Goal: Task Accomplishment & Management: Manage account settings

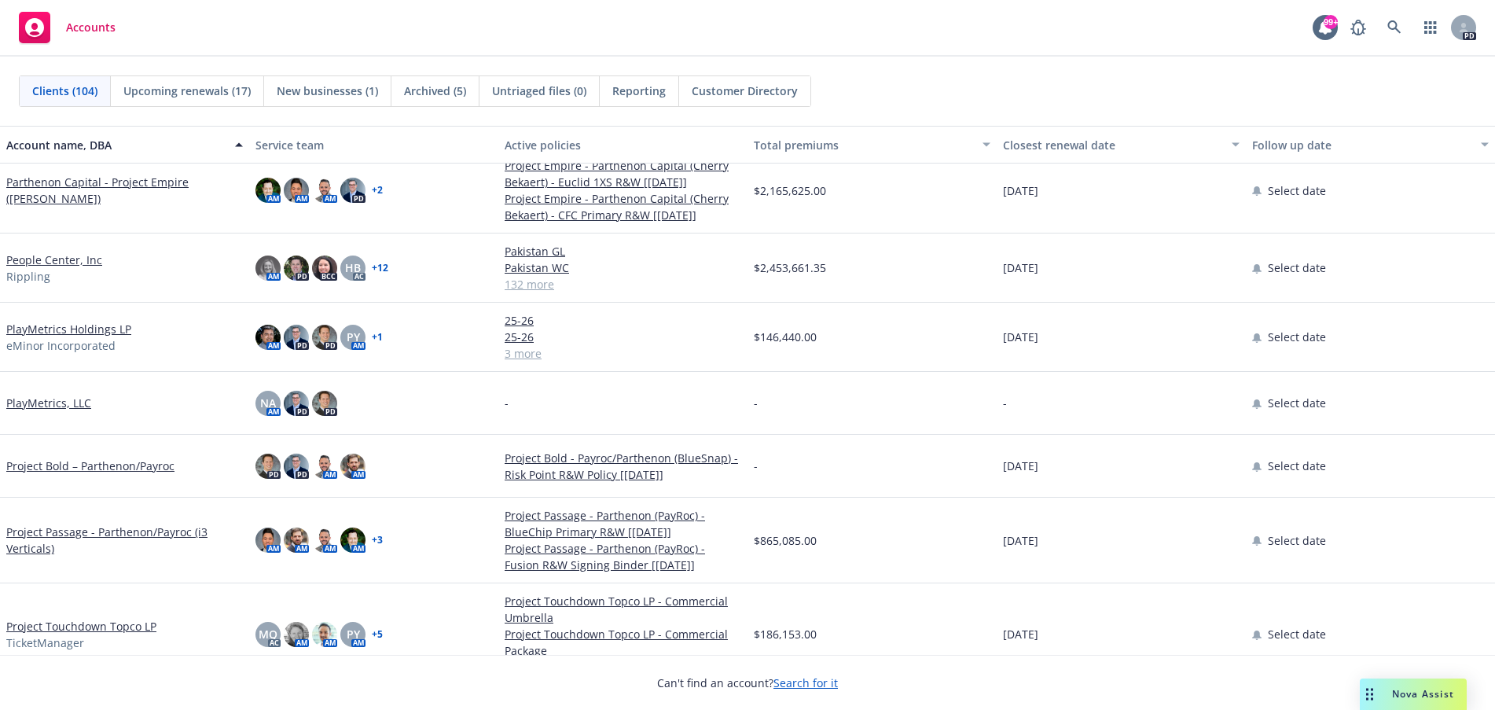
scroll to position [4244, 0]
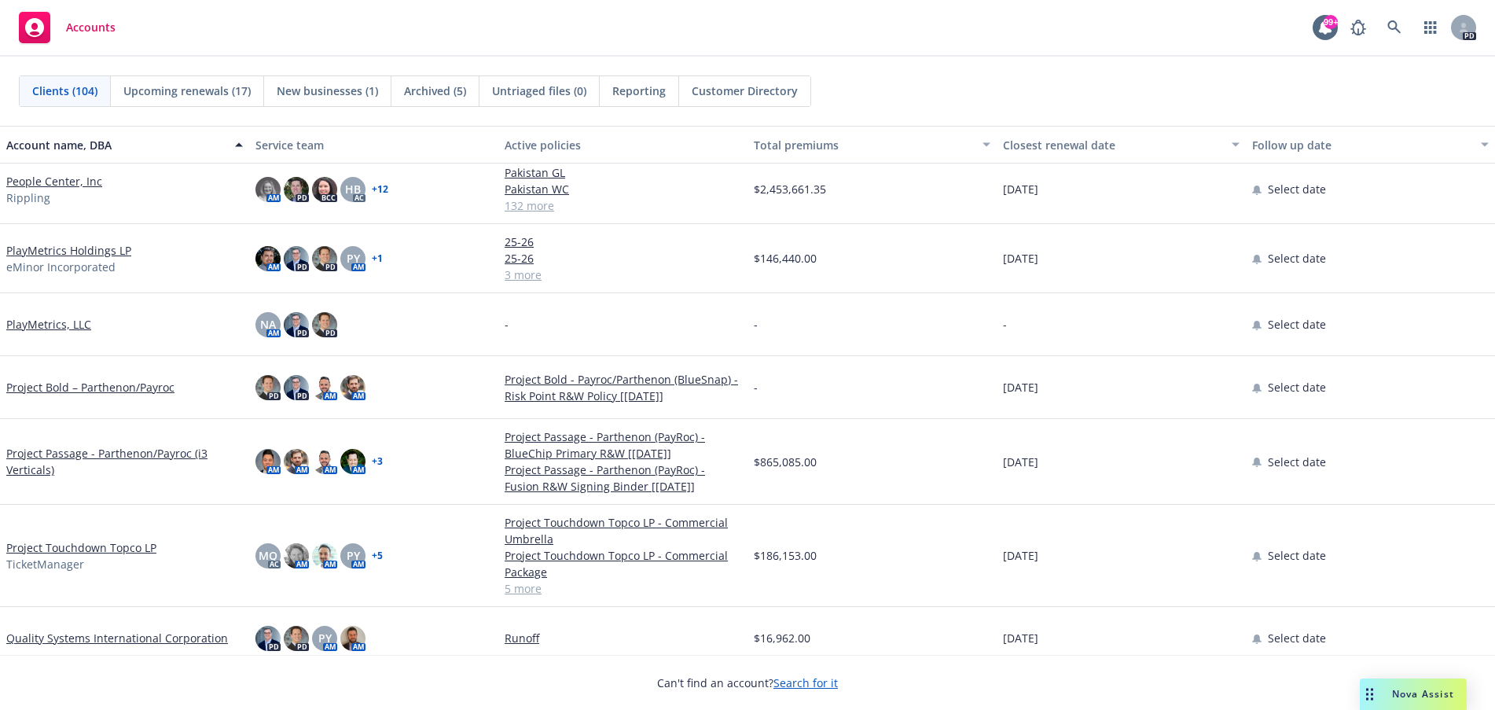
click at [90, 549] on link "Project Touchdown Topco LP" at bounding box center [81, 547] width 150 height 17
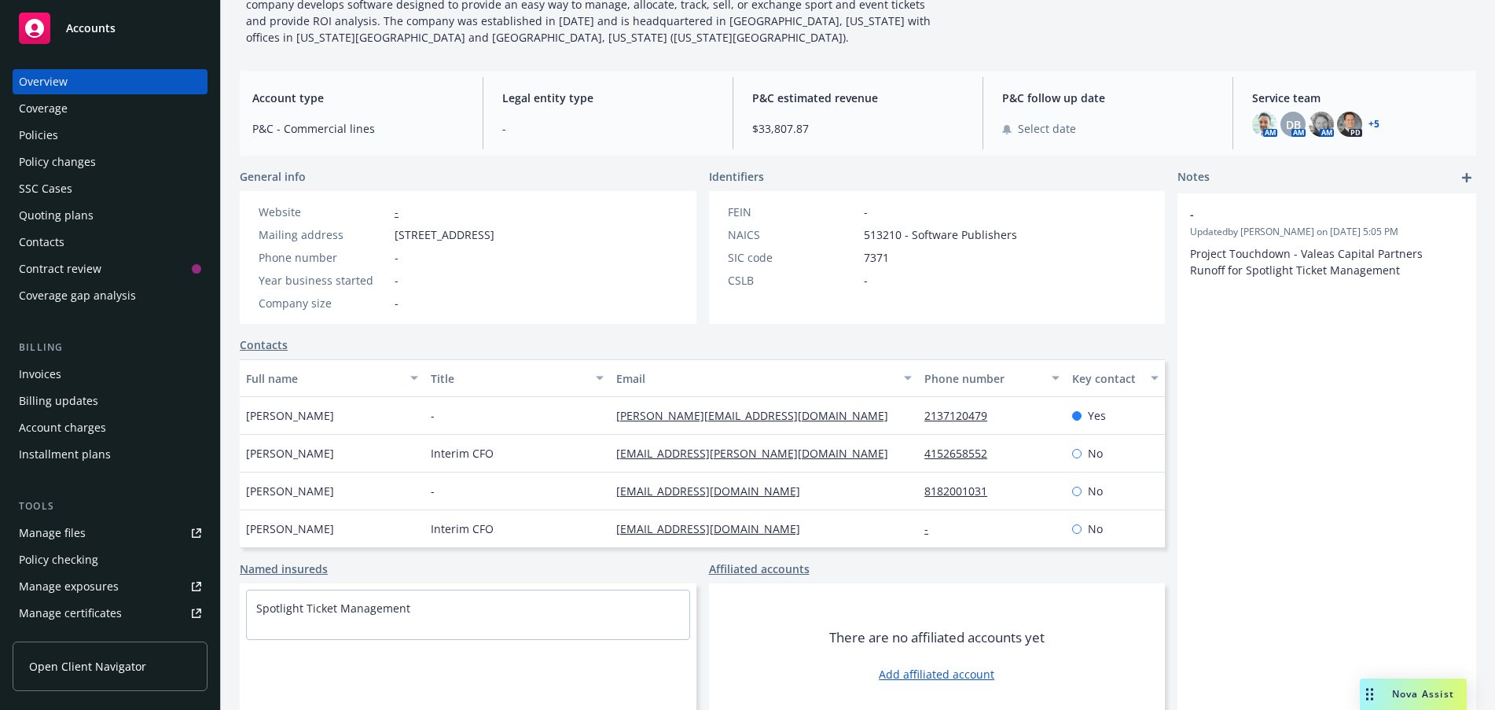
scroll to position [162, 0]
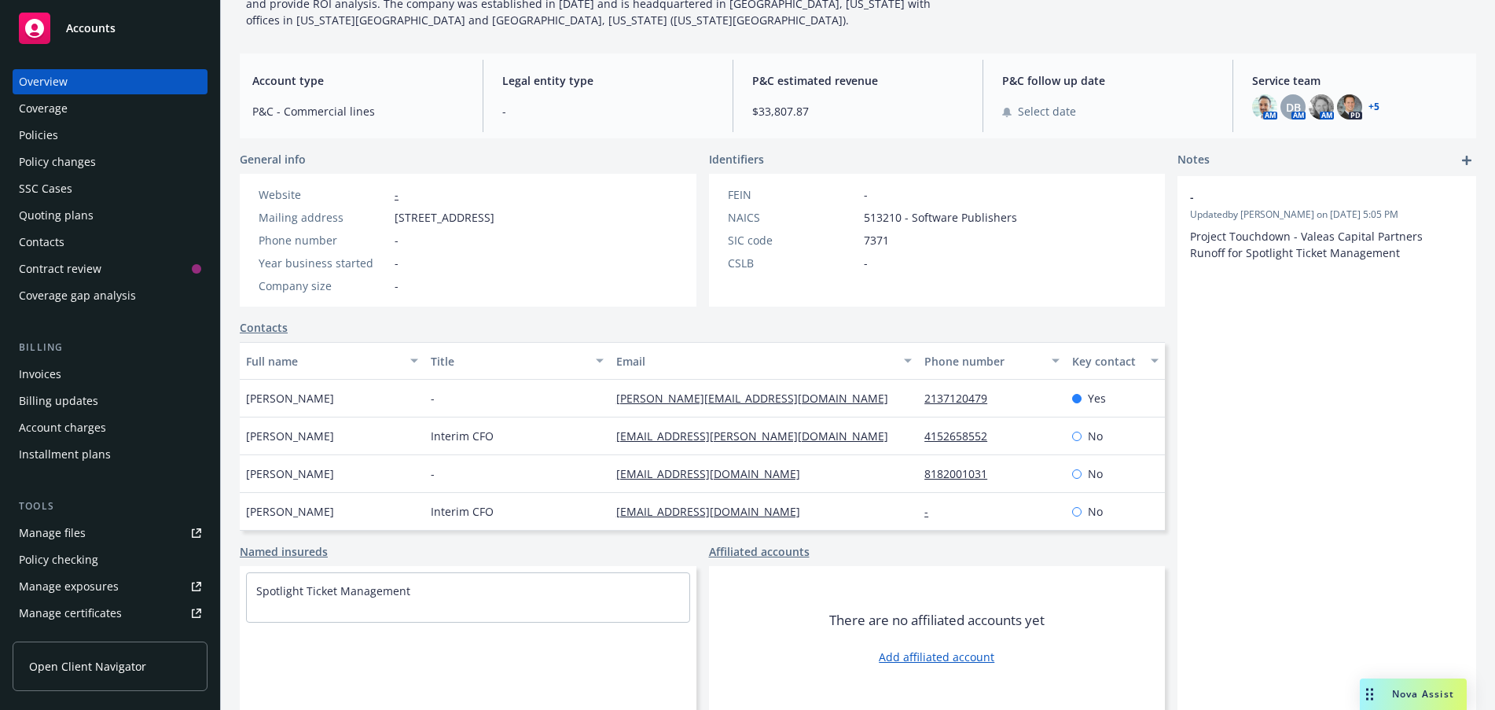
click at [920, 656] on link "Add affiliated account" at bounding box center [937, 656] width 116 height 17
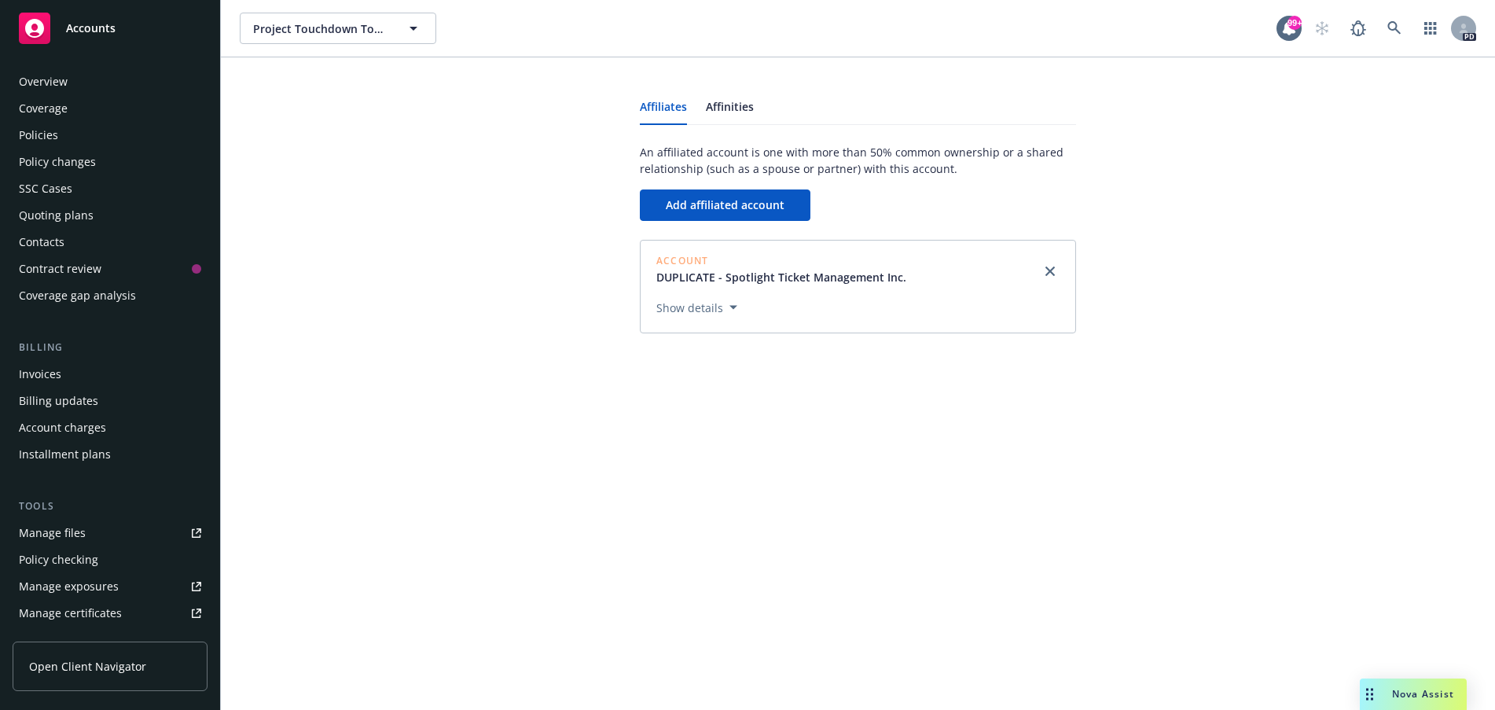
scroll to position [314, 0]
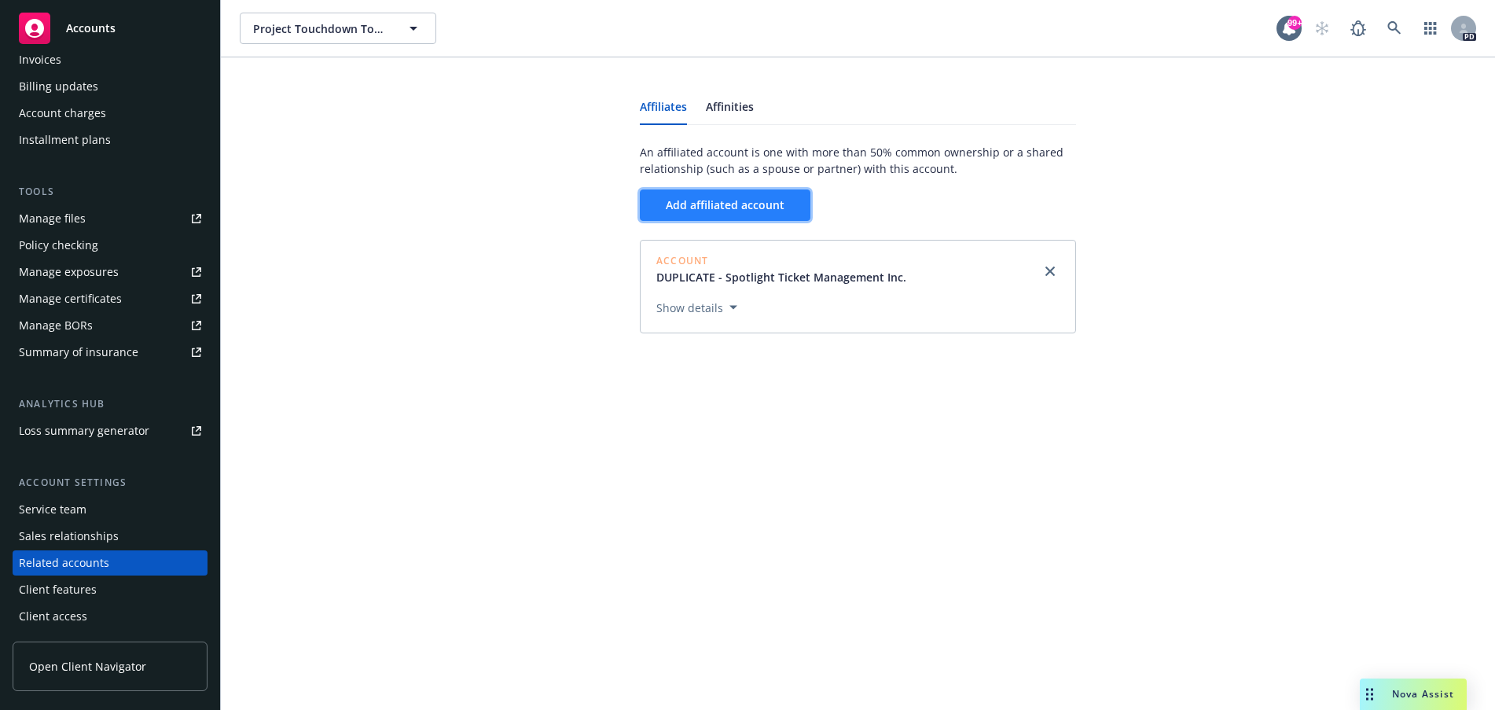
click at [706, 210] on span "Add affiliated account" at bounding box center [725, 204] width 119 height 15
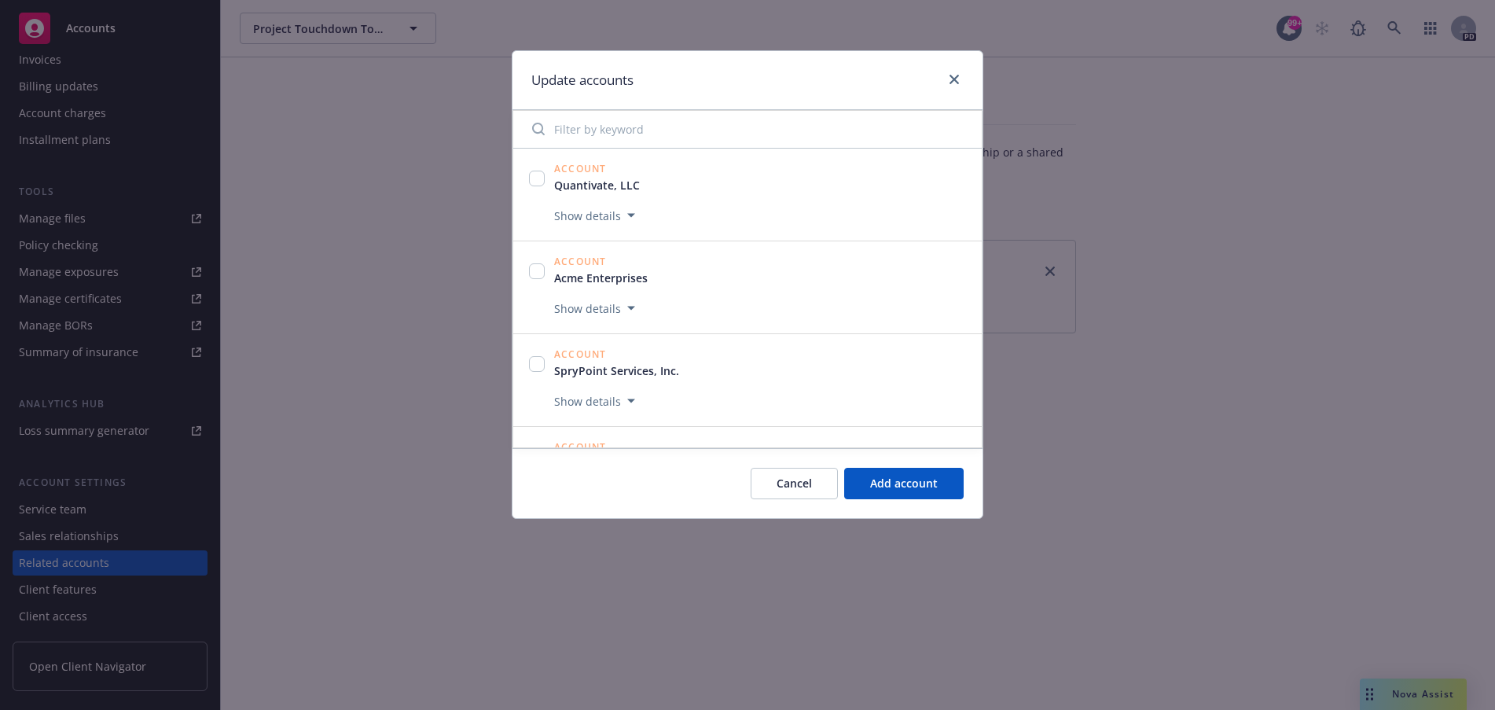
click at [585, 131] on input "Filter by keyword" at bounding box center [748, 128] width 450 height 31
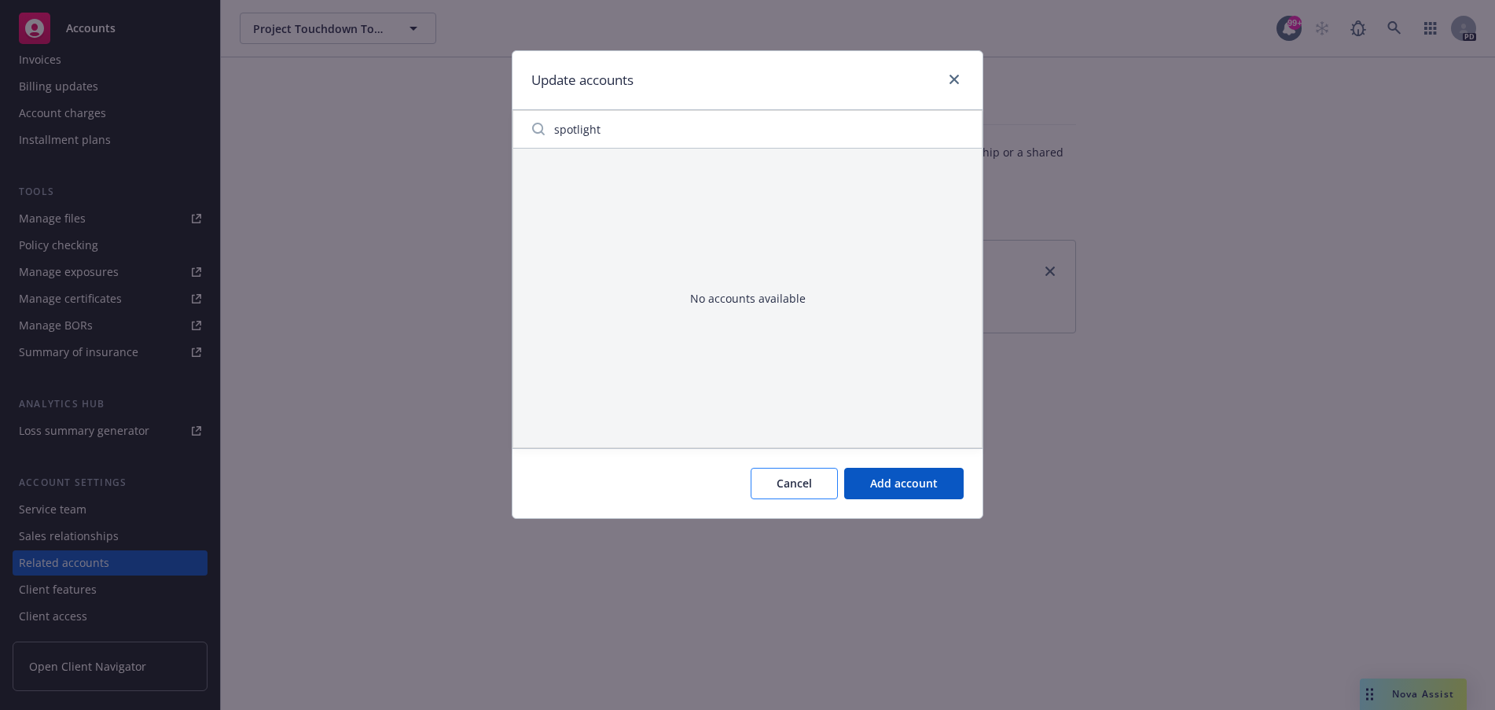
type input "spotlight"
click at [791, 487] on span "Cancel" at bounding box center [794, 483] width 35 height 15
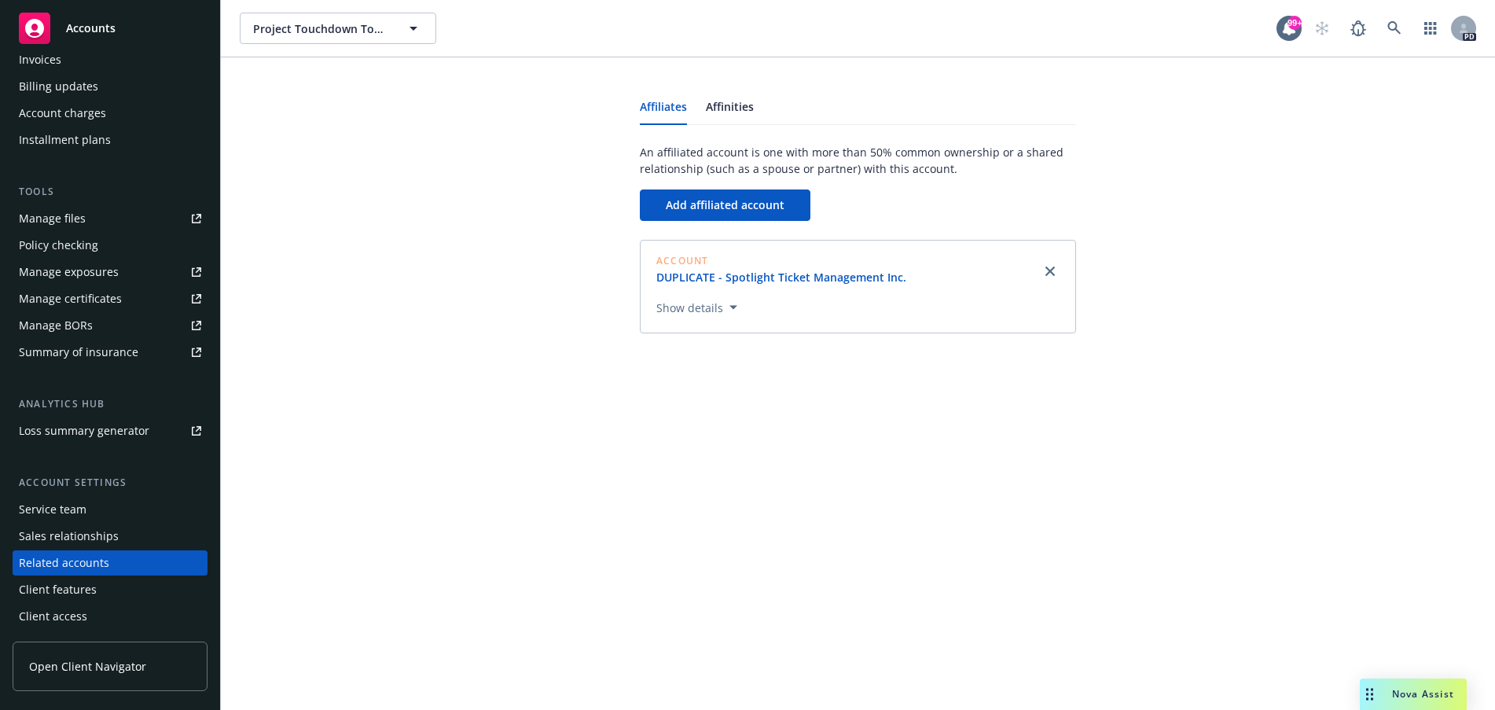
click at [831, 276] on link "DUPLICATE - Spotlight Ticket Management Inc." at bounding box center [787, 277] width 263 height 17
click at [740, 105] on link "Affinities" at bounding box center [730, 112] width 48 height 23
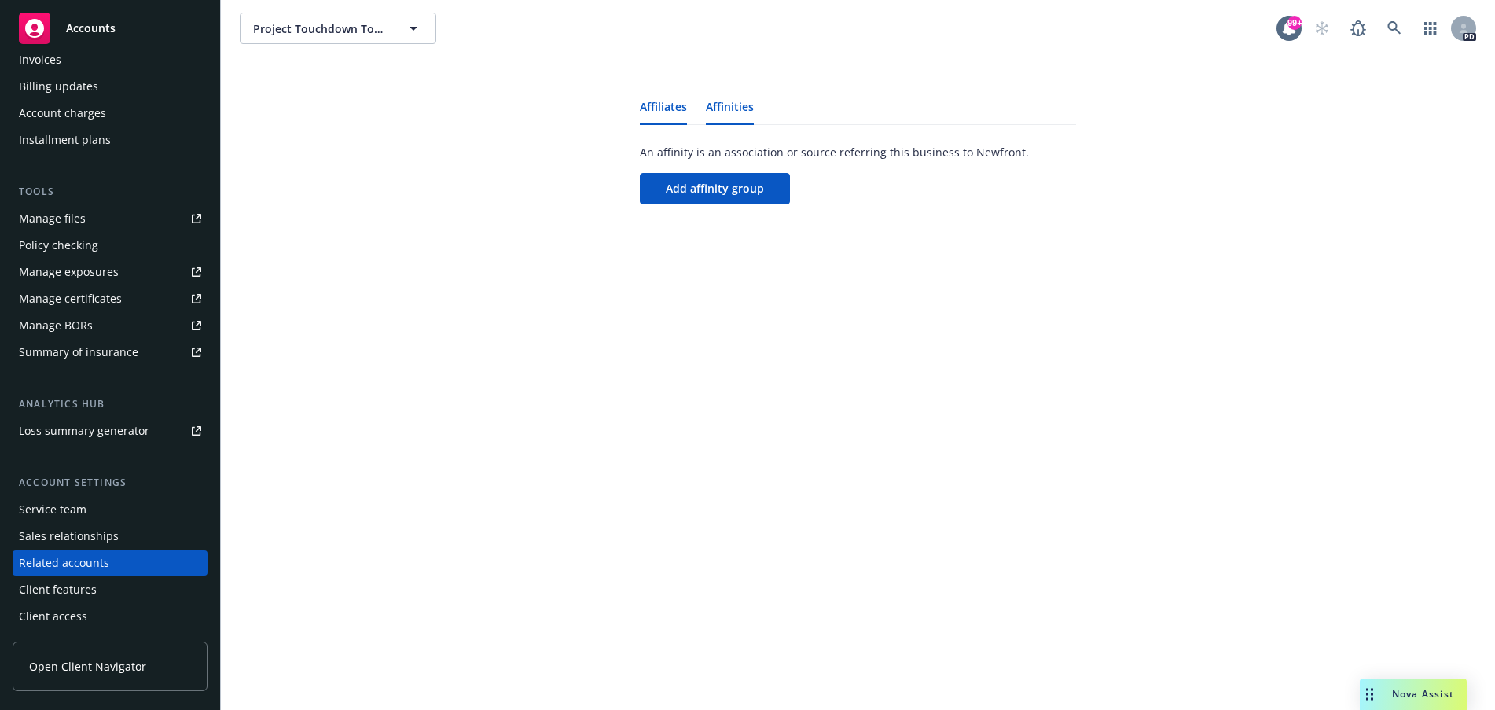
click at [662, 107] on link "Affiliates" at bounding box center [663, 112] width 47 height 23
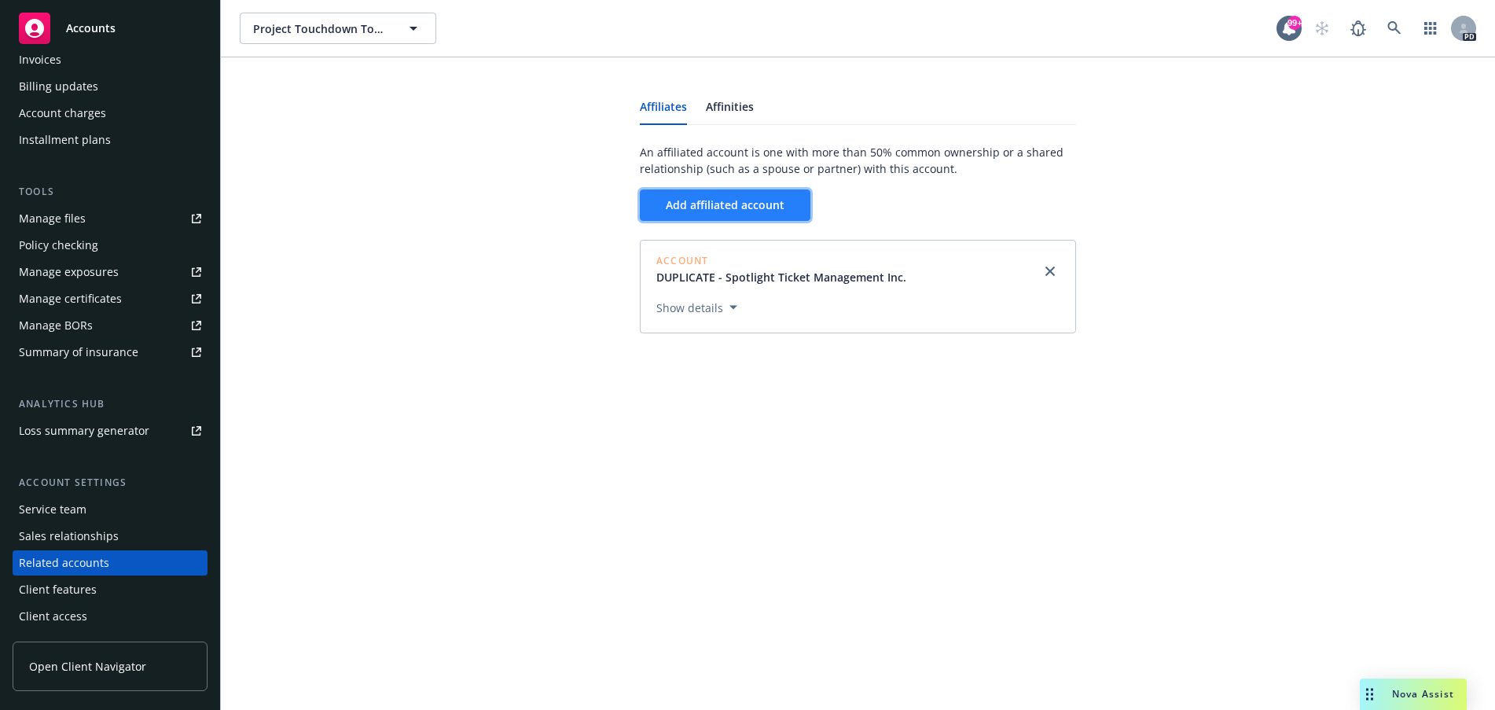
click at [715, 204] on span "Add affiliated account" at bounding box center [725, 204] width 119 height 15
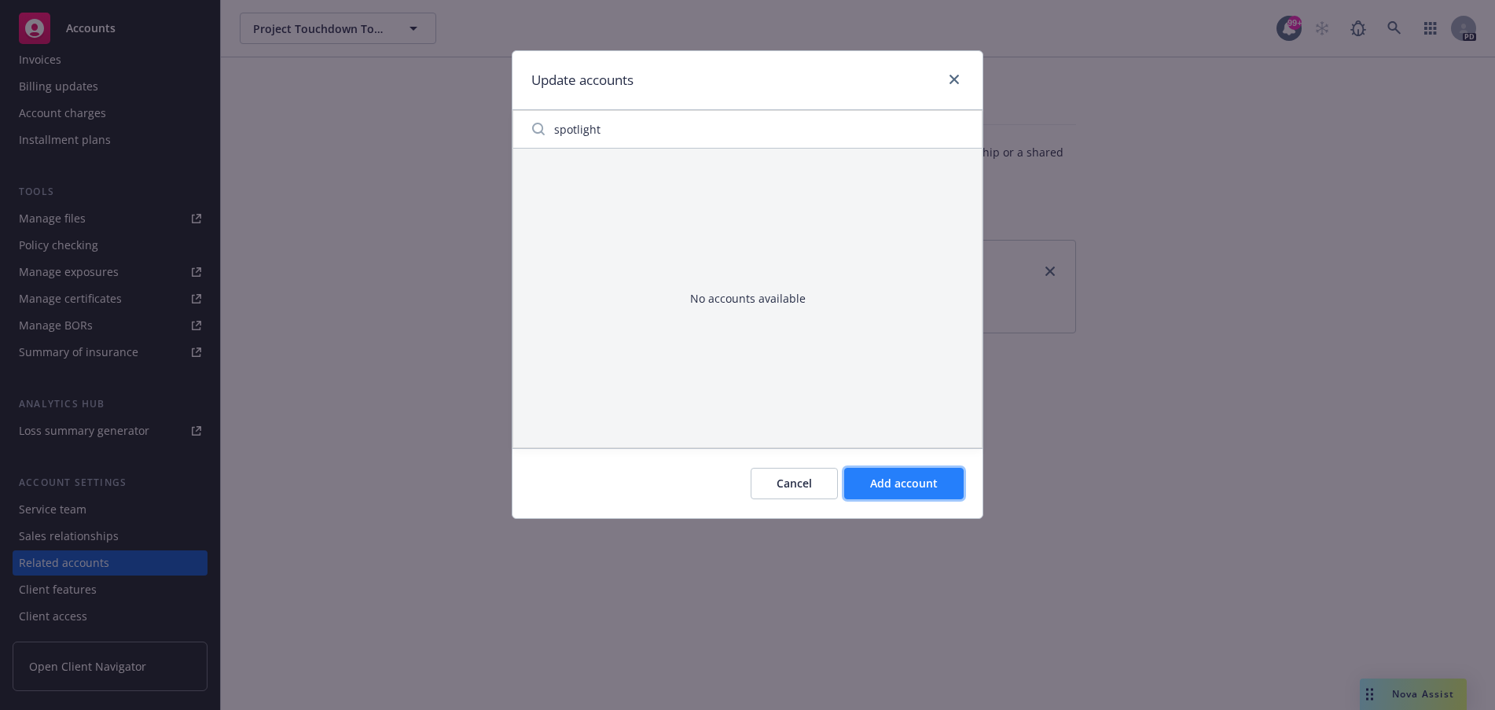
click at [911, 489] on span "Add account" at bounding box center [904, 483] width 68 height 15
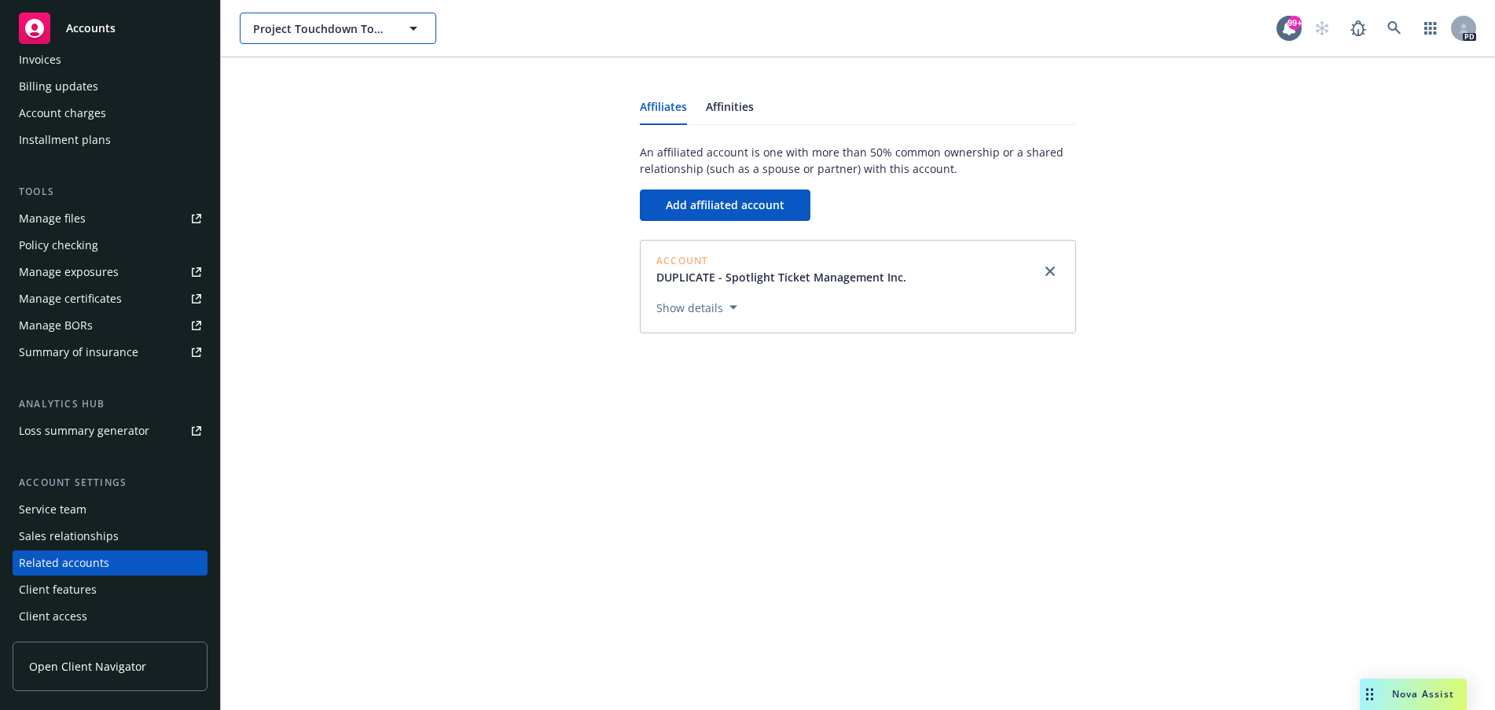
click at [311, 29] on span "Project Touchdown Topco LP" at bounding box center [321, 28] width 136 height 17
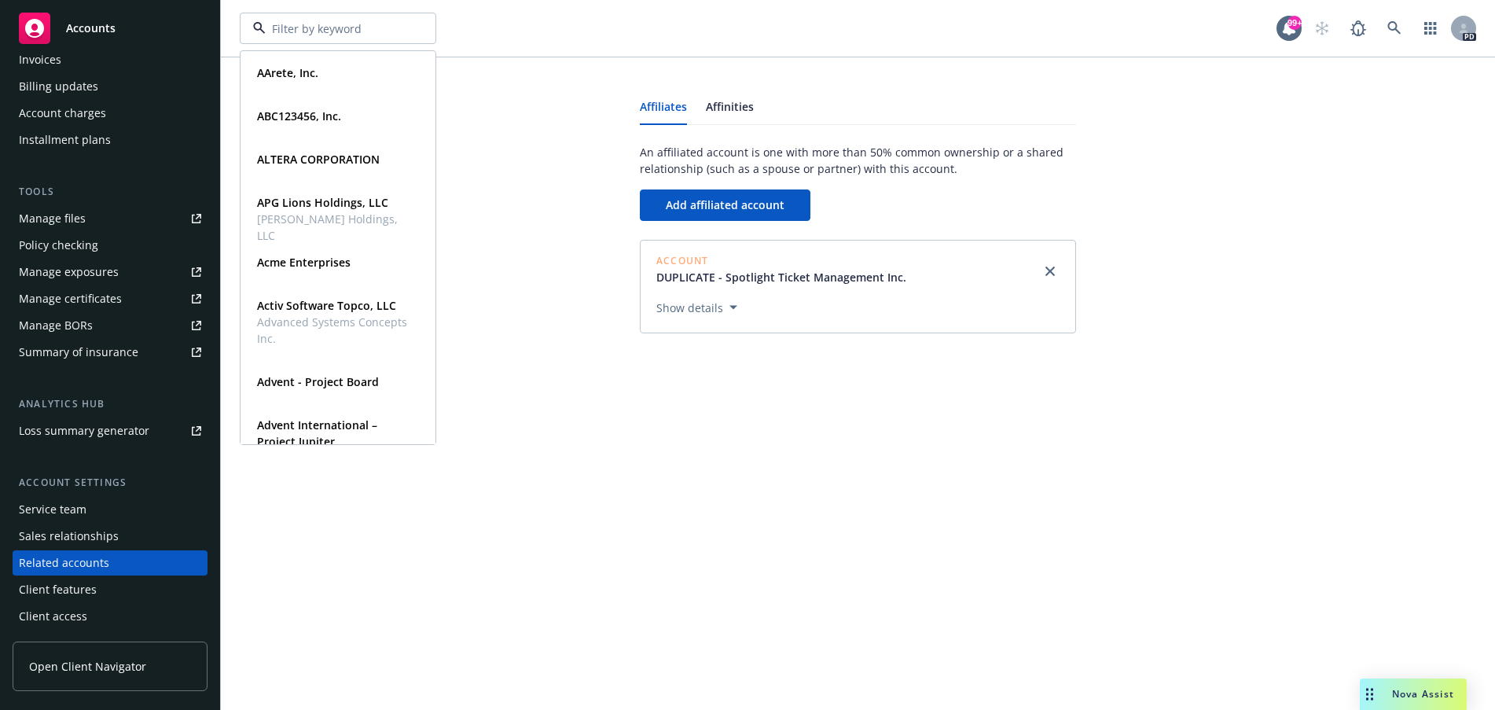
click at [568, 10] on div "AArete, Inc. Type Commercial ABC123456, Inc. Type Commercial ALTERA CORPORATION…" at bounding box center [858, 28] width 1274 height 57
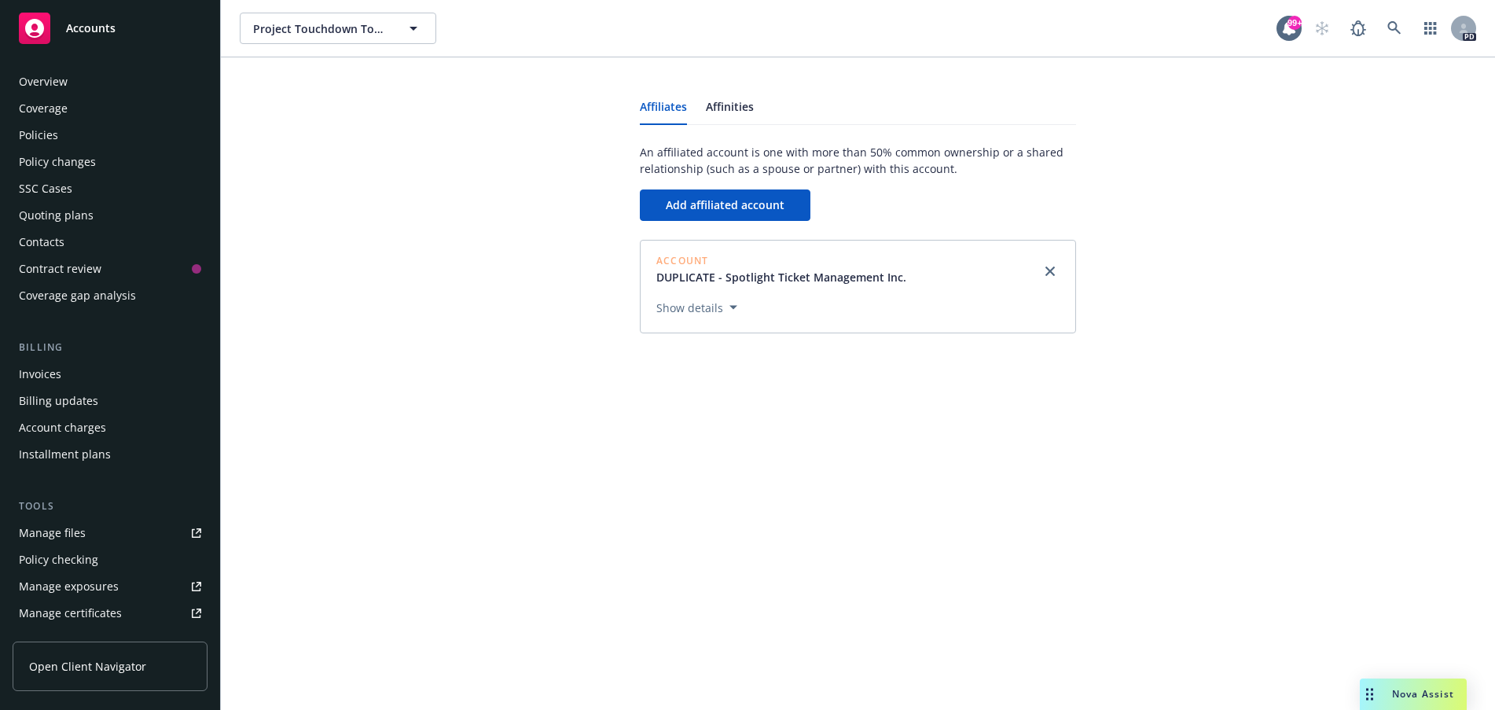
click at [53, 86] on div "Overview" at bounding box center [43, 81] width 49 height 25
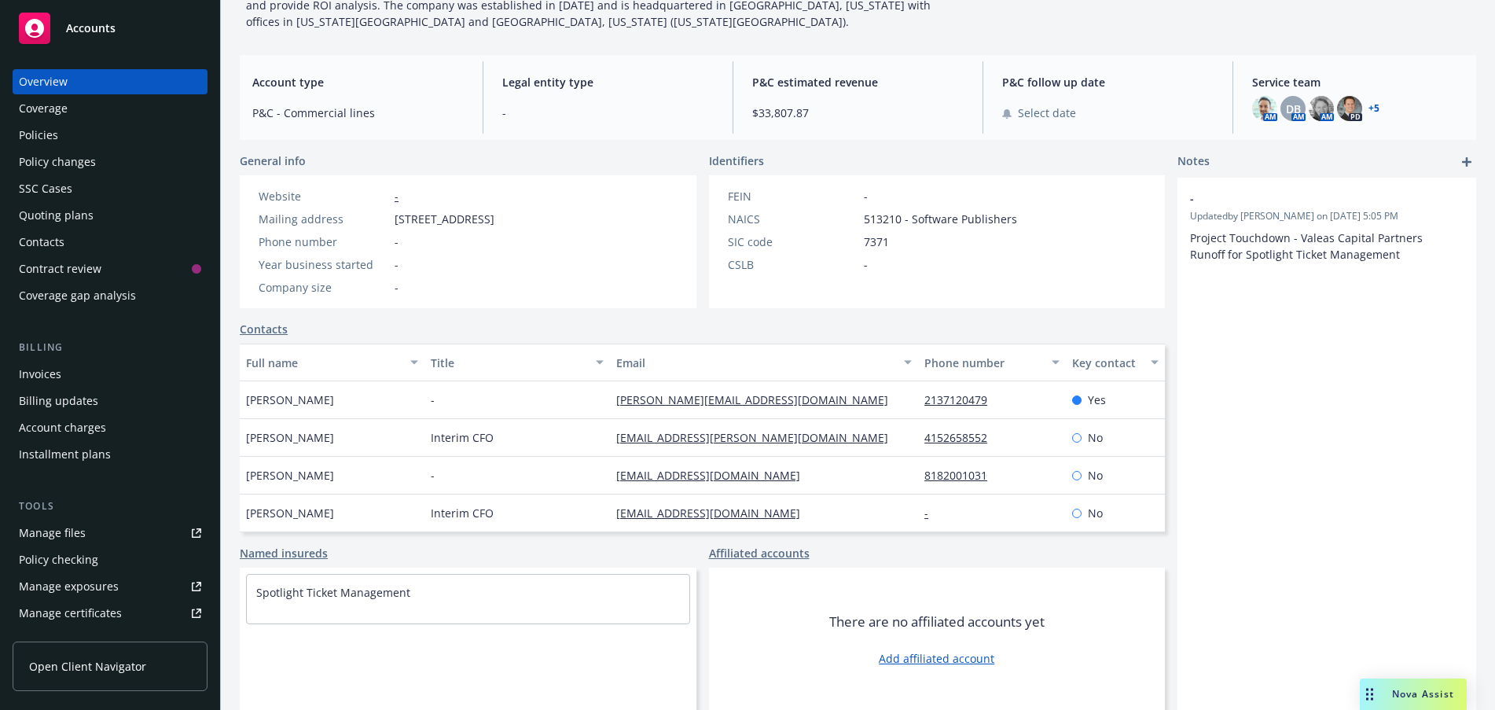
scroll to position [162, 0]
click at [888, 656] on link "Add affiliated account" at bounding box center [937, 656] width 116 height 17
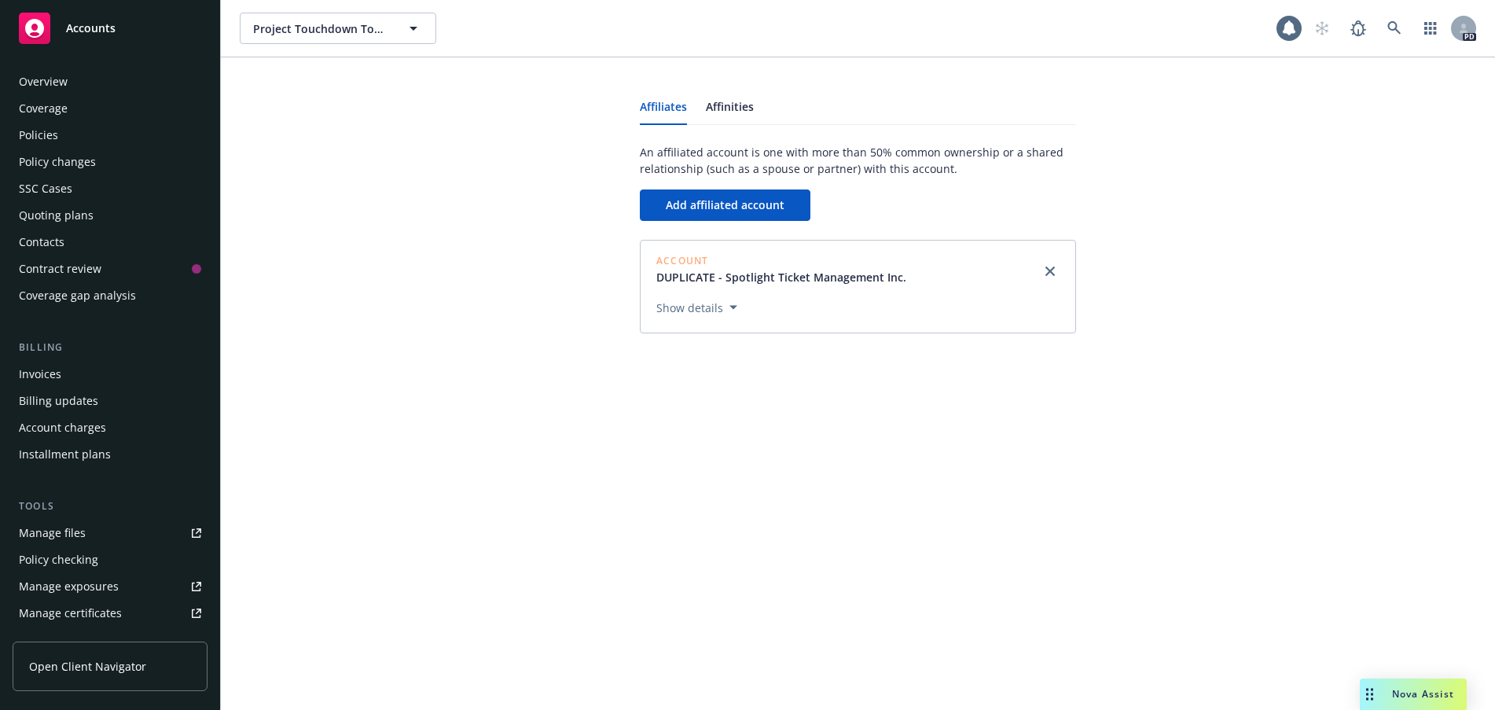
scroll to position [314, 0]
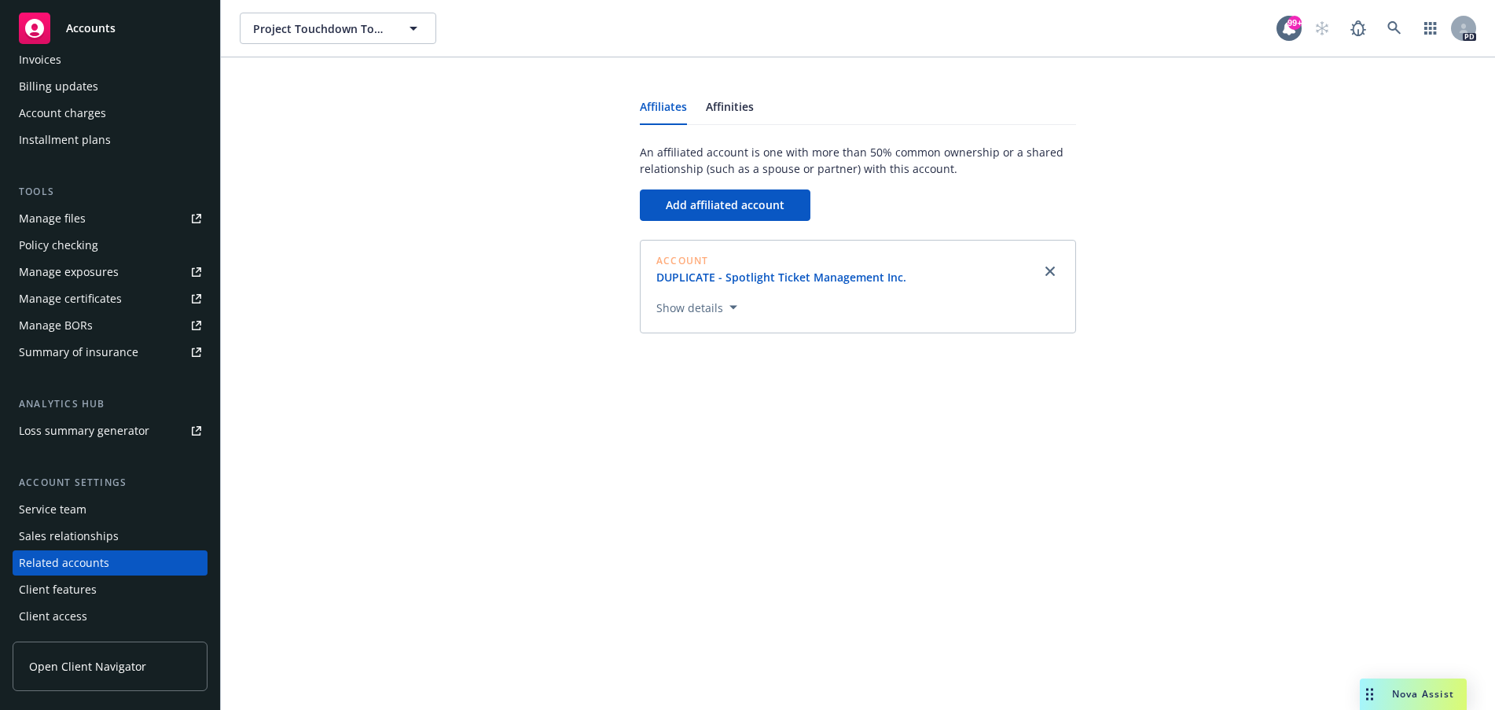
click at [803, 280] on link "DUPLICATE - Spotlight Ticket Management Inc." at bounding box center [787, 277] width 263 height 17
click at [729, 312] on button "Show details" at bounding box center [697, 307] width 94 height 19
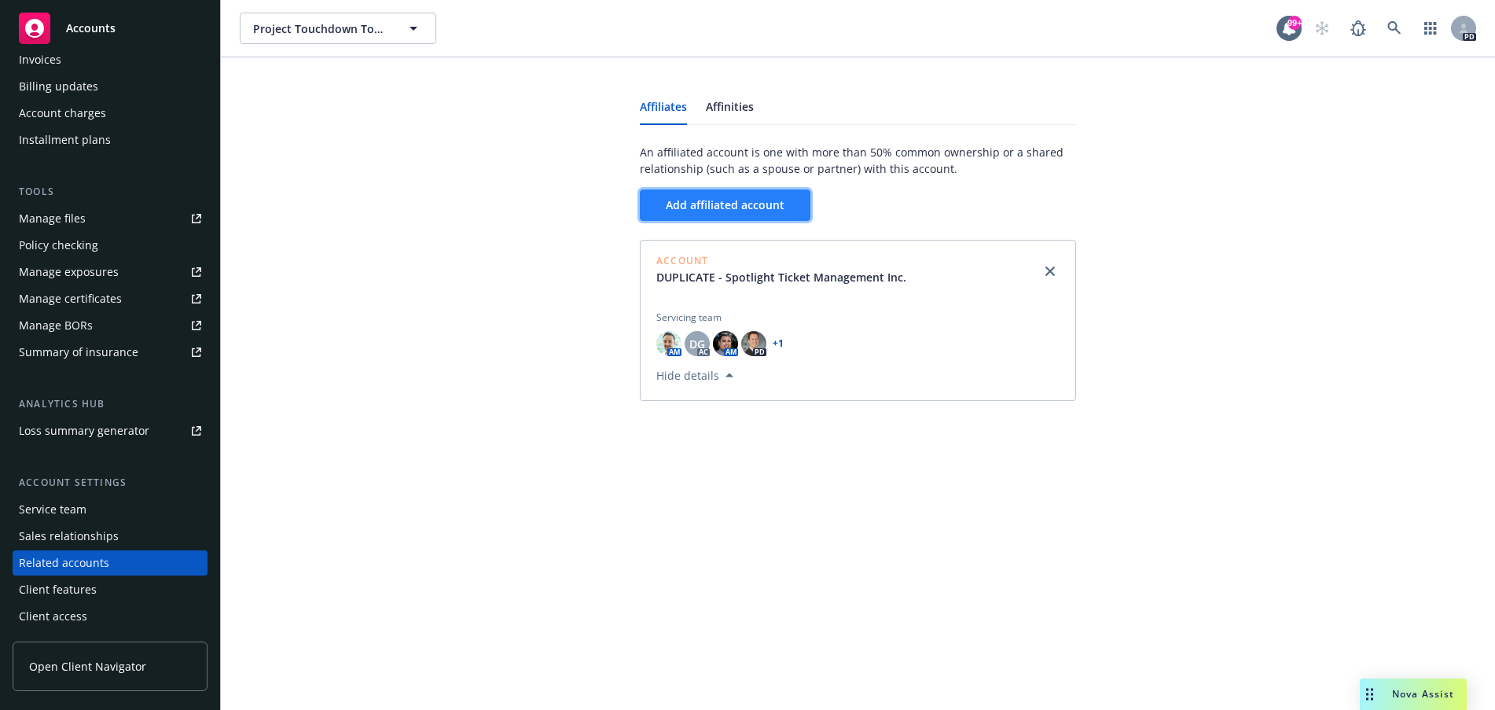
click at [713, 207] on span "Add affiliated account" at bounding box center [725, 204] width 119 height 15
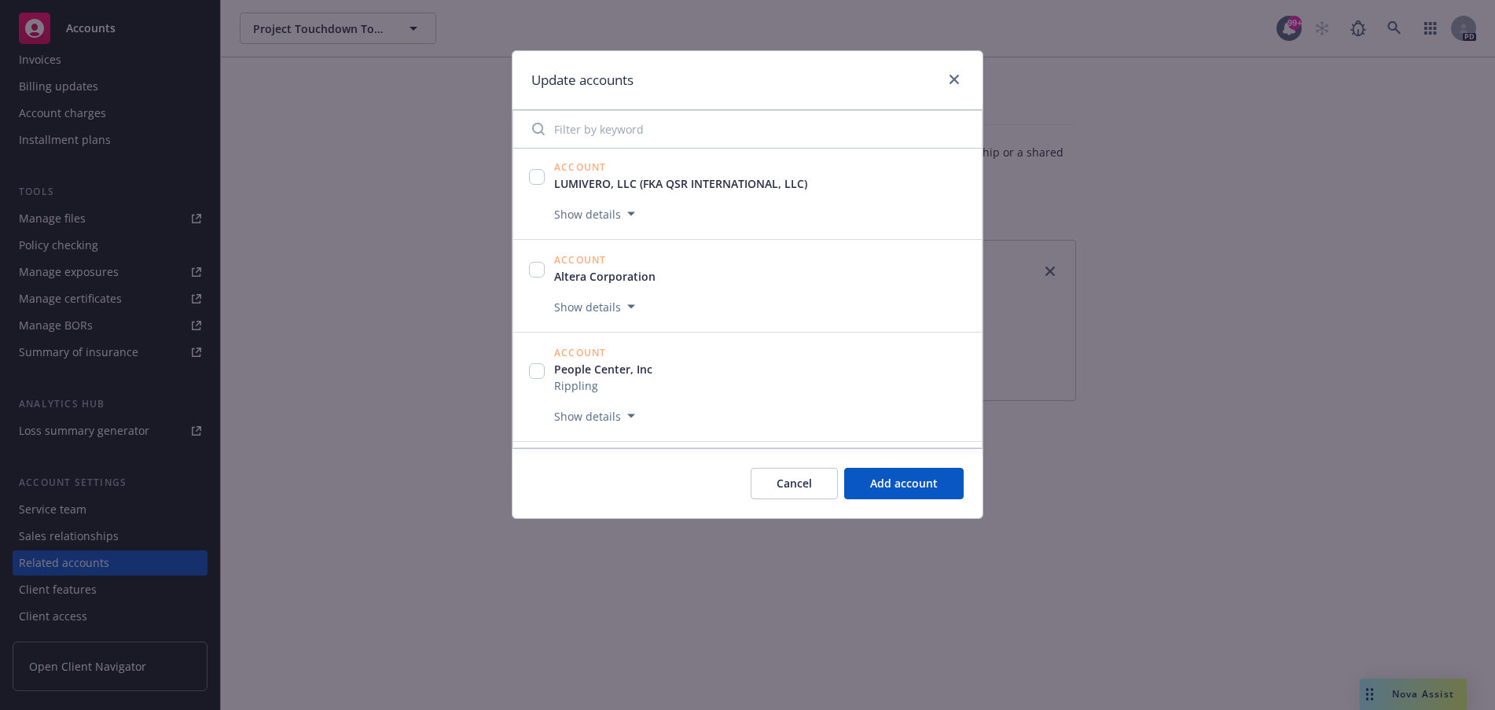
scroll to position [2279, 0]
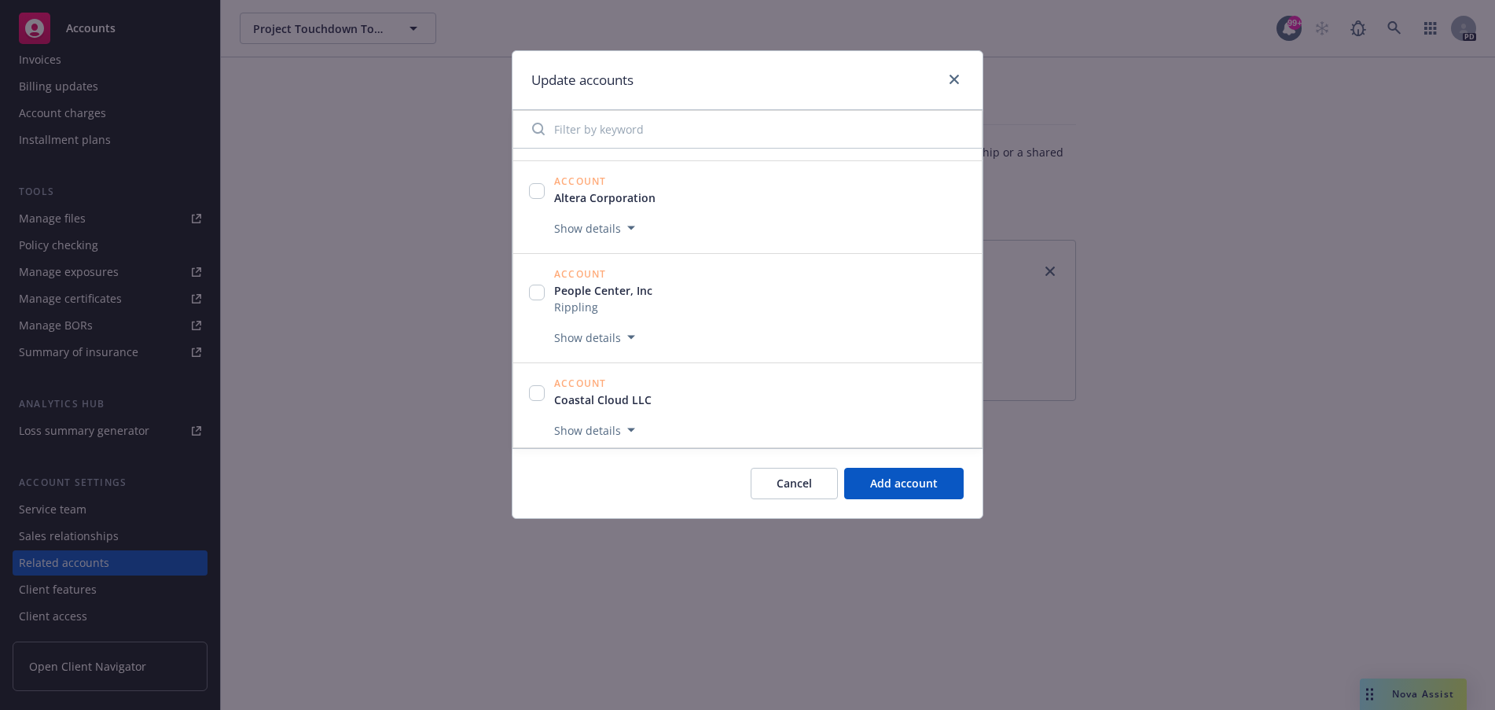
click at [637, 132] on input "Filter by keyword" at bounding box center [748, 128] width 450 height 31
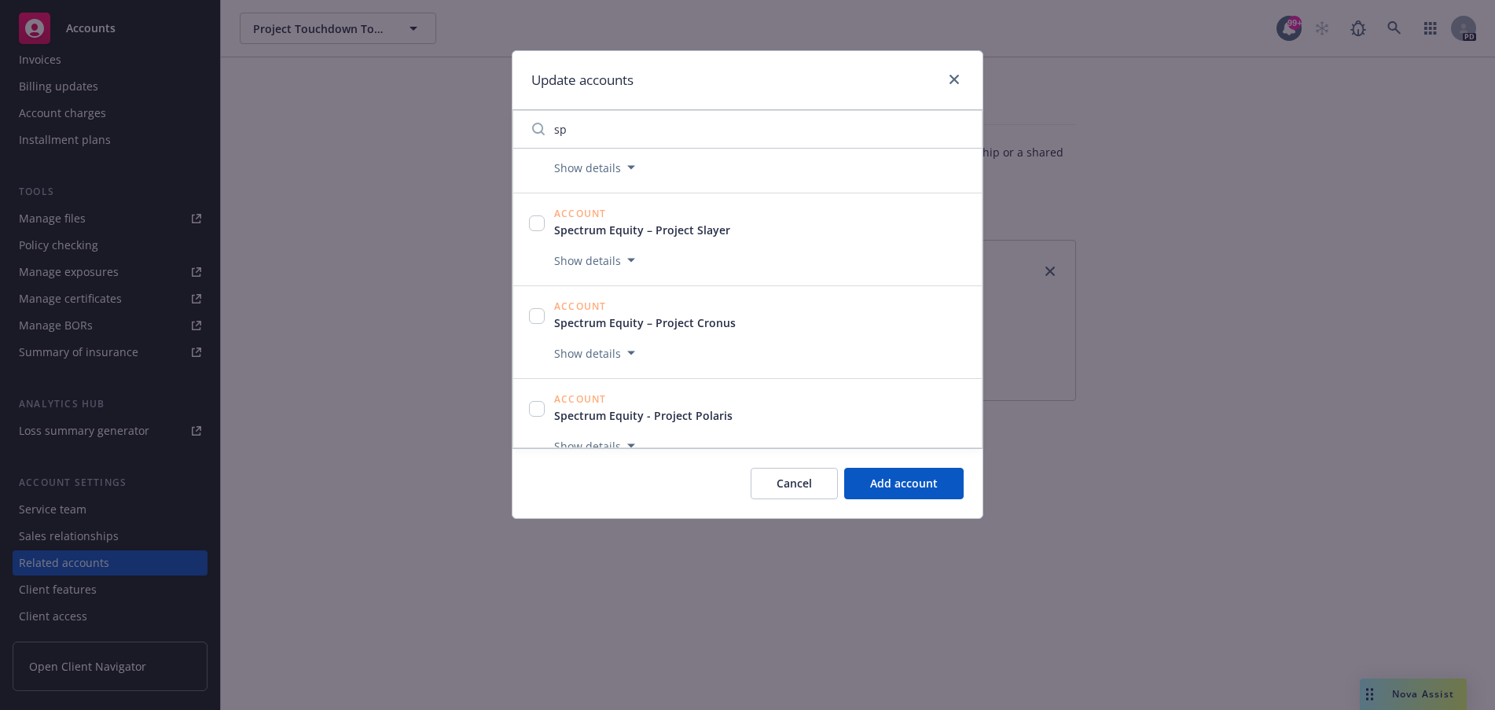
scroll to position [387, 0]
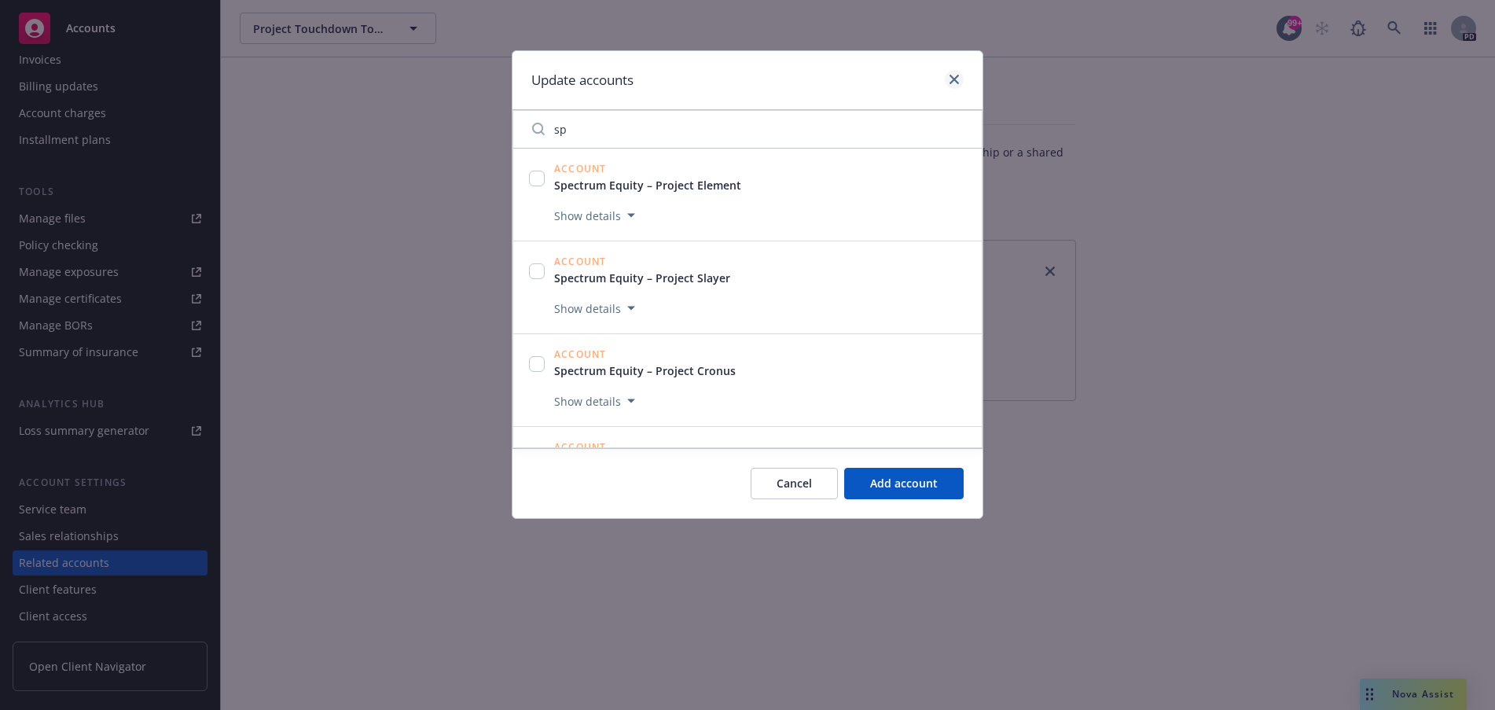
type input "sp"
click at [962, 75] on link "close" at bounding box center [954, 79] width 19 height 19
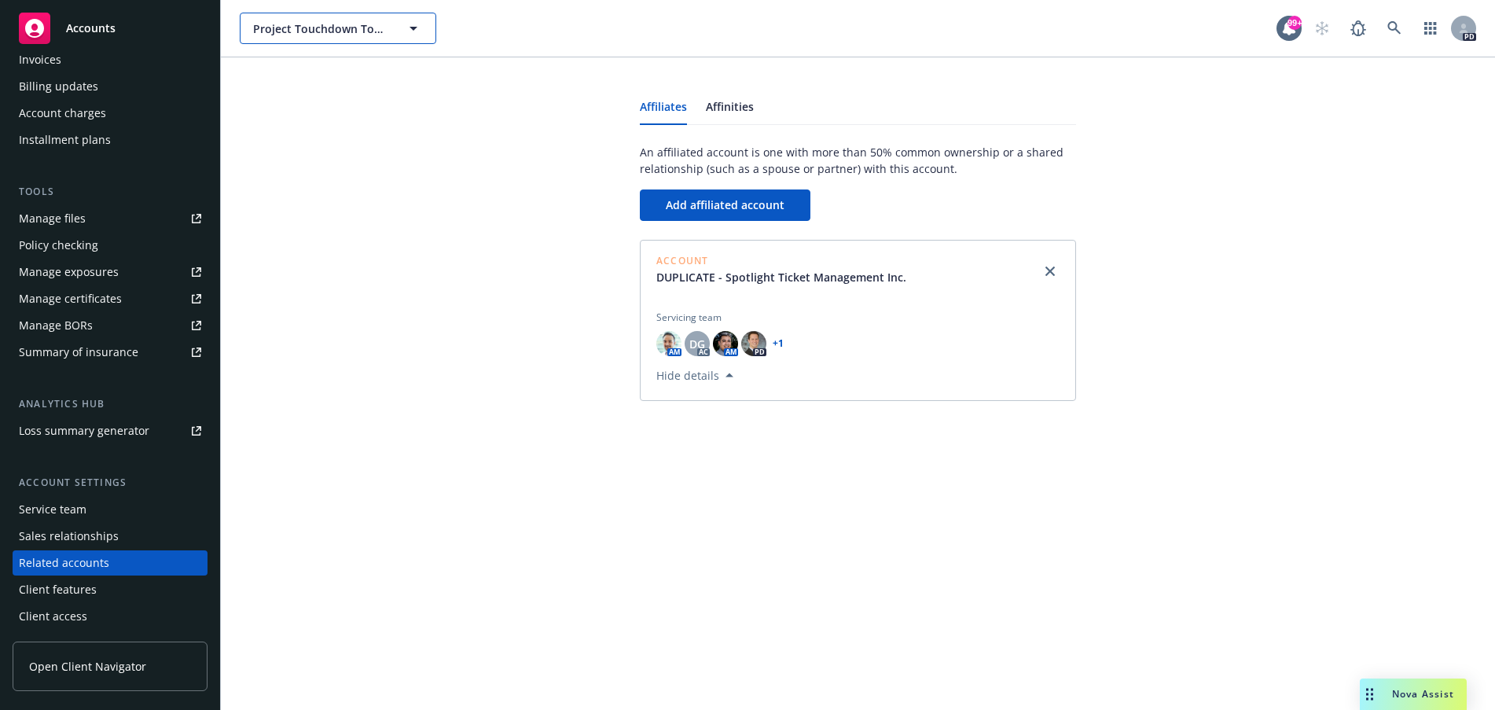
click at [416, 28] on icon "button" at bounding box center [413, 29] width 8 height 4
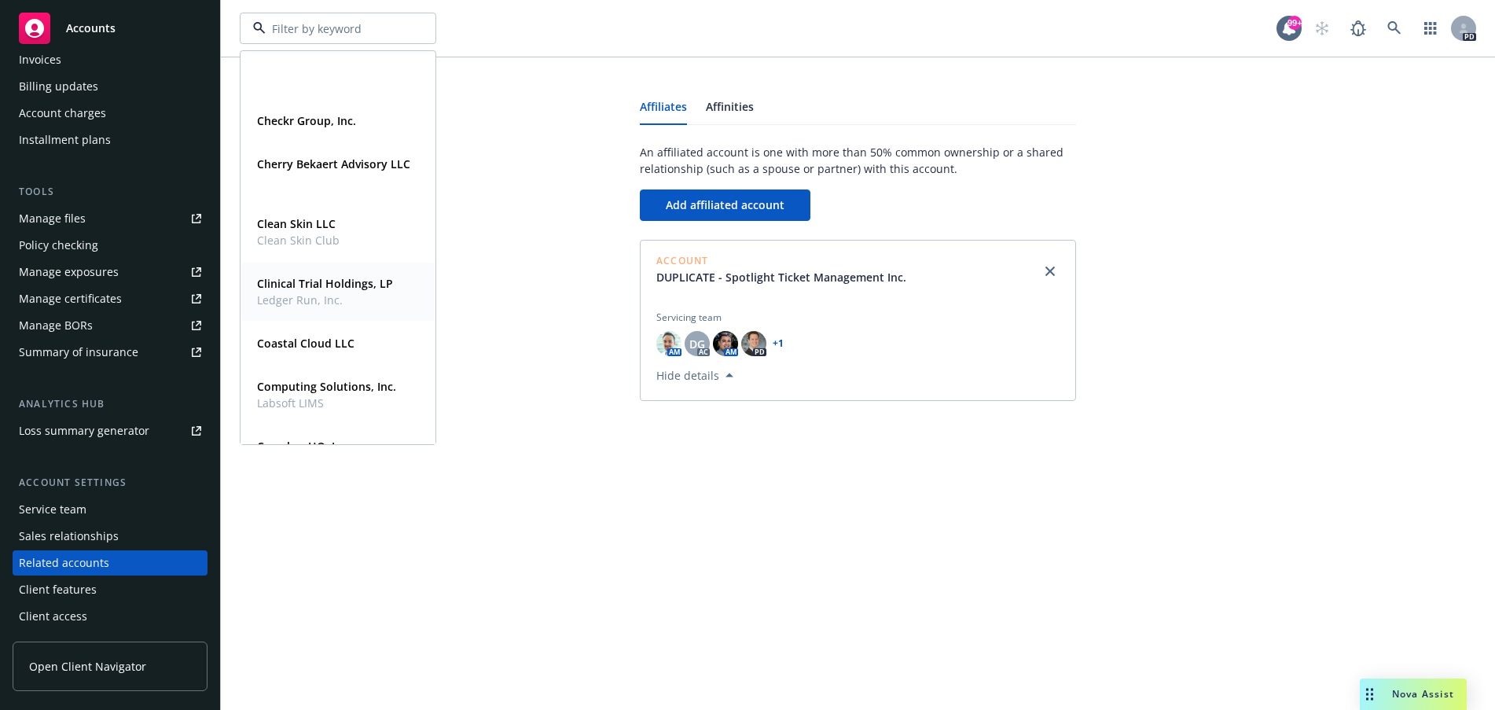
scroll to position [2412, 0]
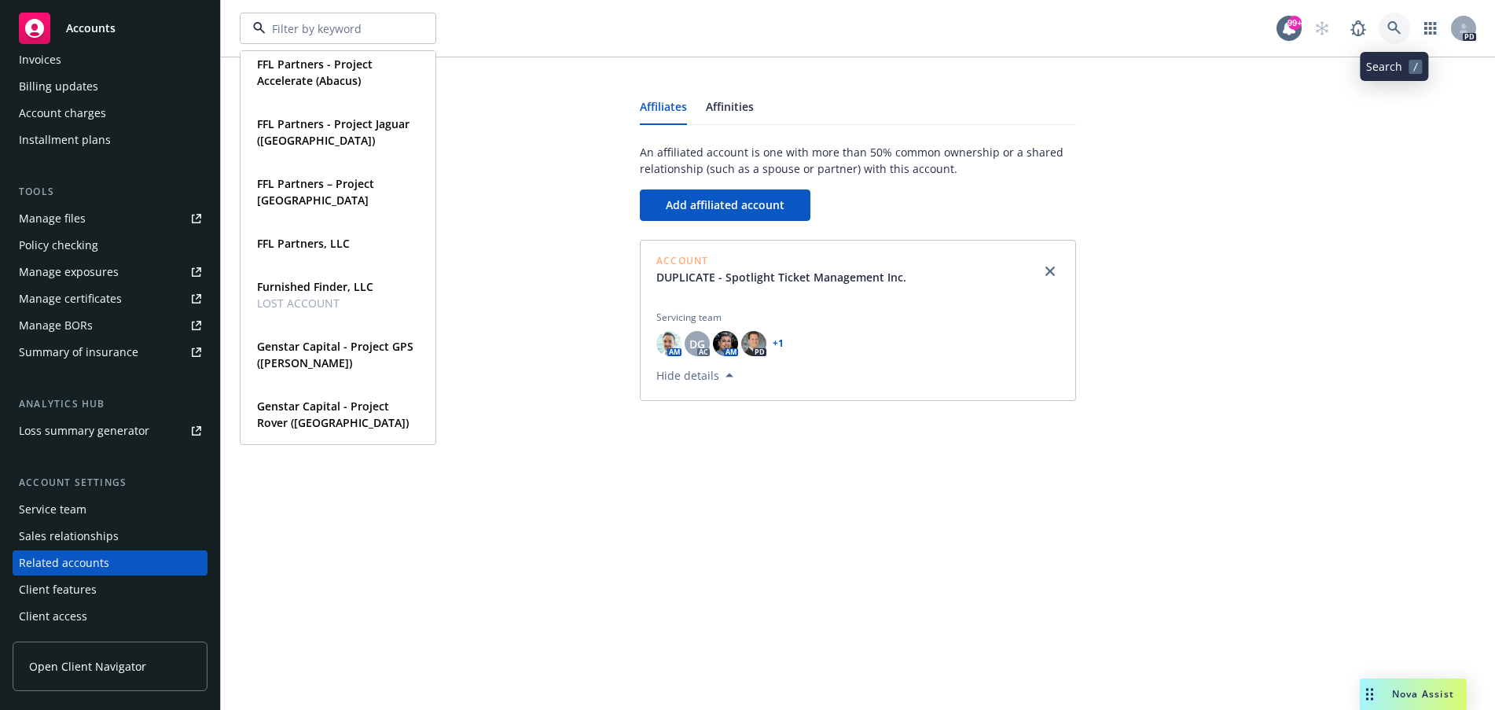
click at [1391, 24] on icon at bounding box center [1394, 28] width 14 height 14
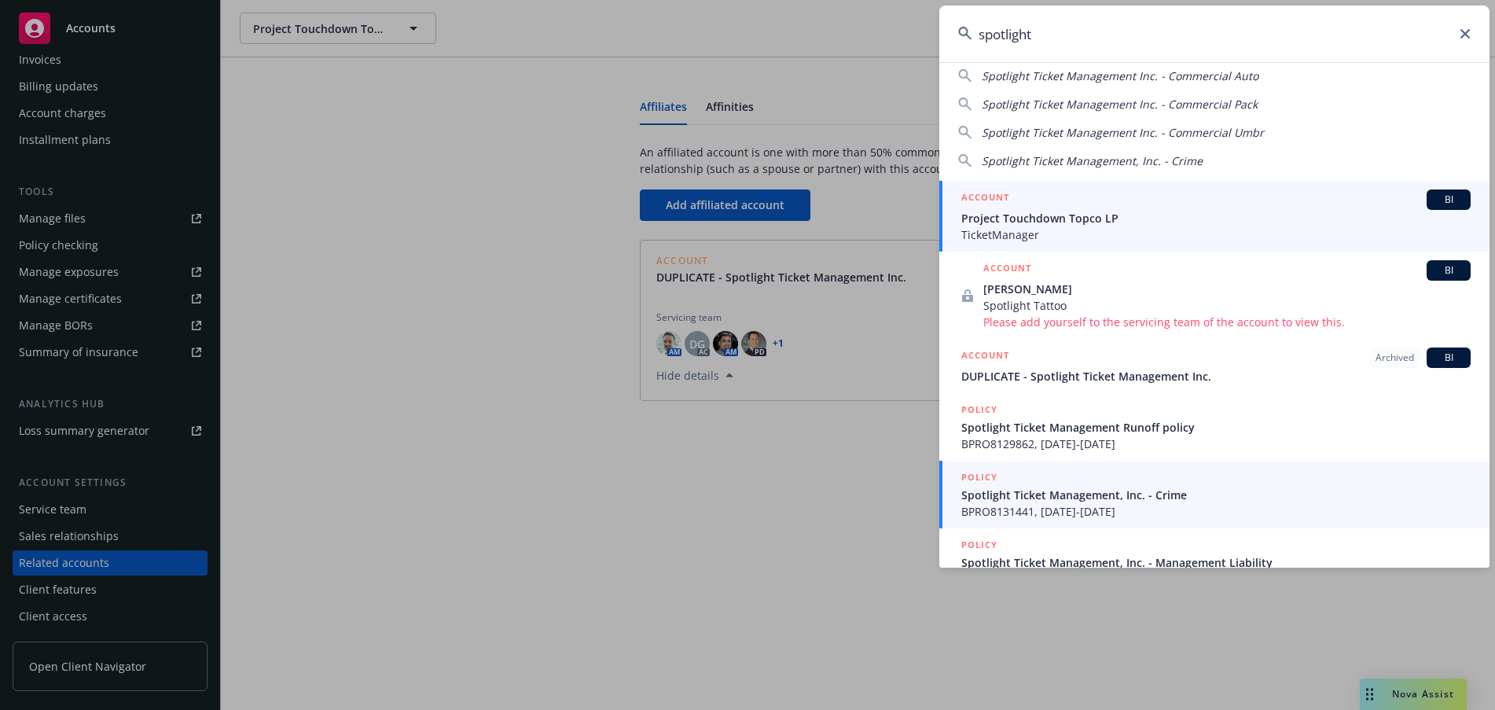
scroll to position [77, 0]
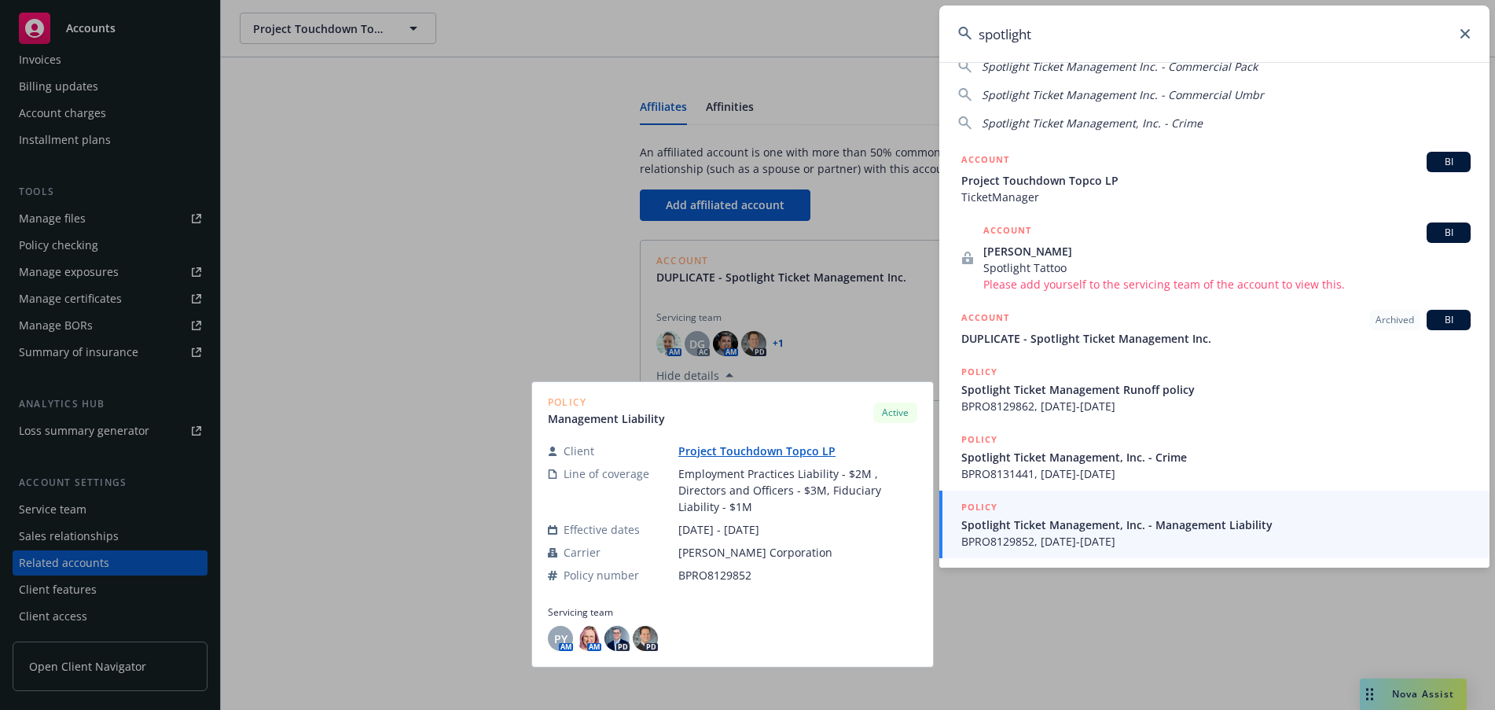
type input "spotlight"
click at [1063, 523] on span "Spotlight Ticket Management, Inc. - Management Liability" at bounding box center [1215, 524] width 509 height 17
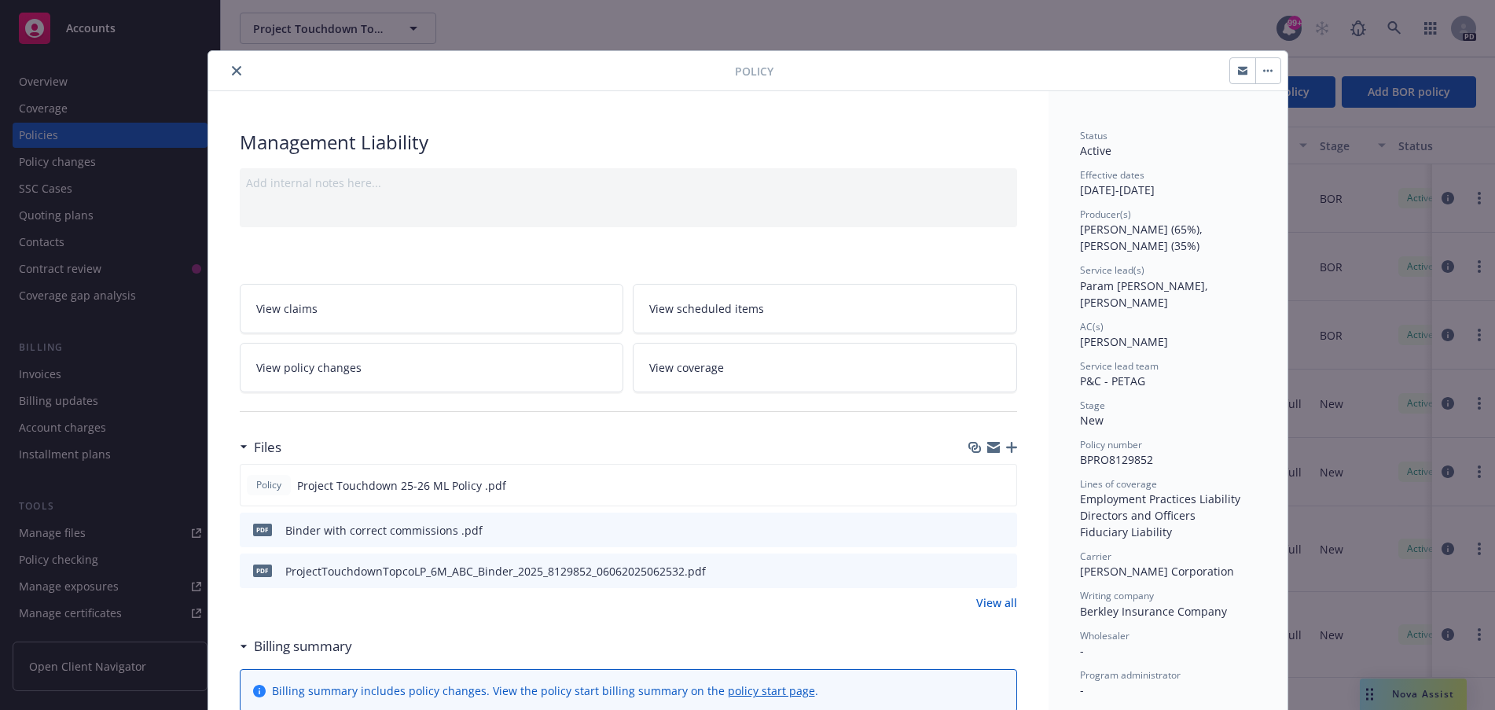
click at [232, 69] on icon "close" at bounding box center [236, 70] width 9 height 9
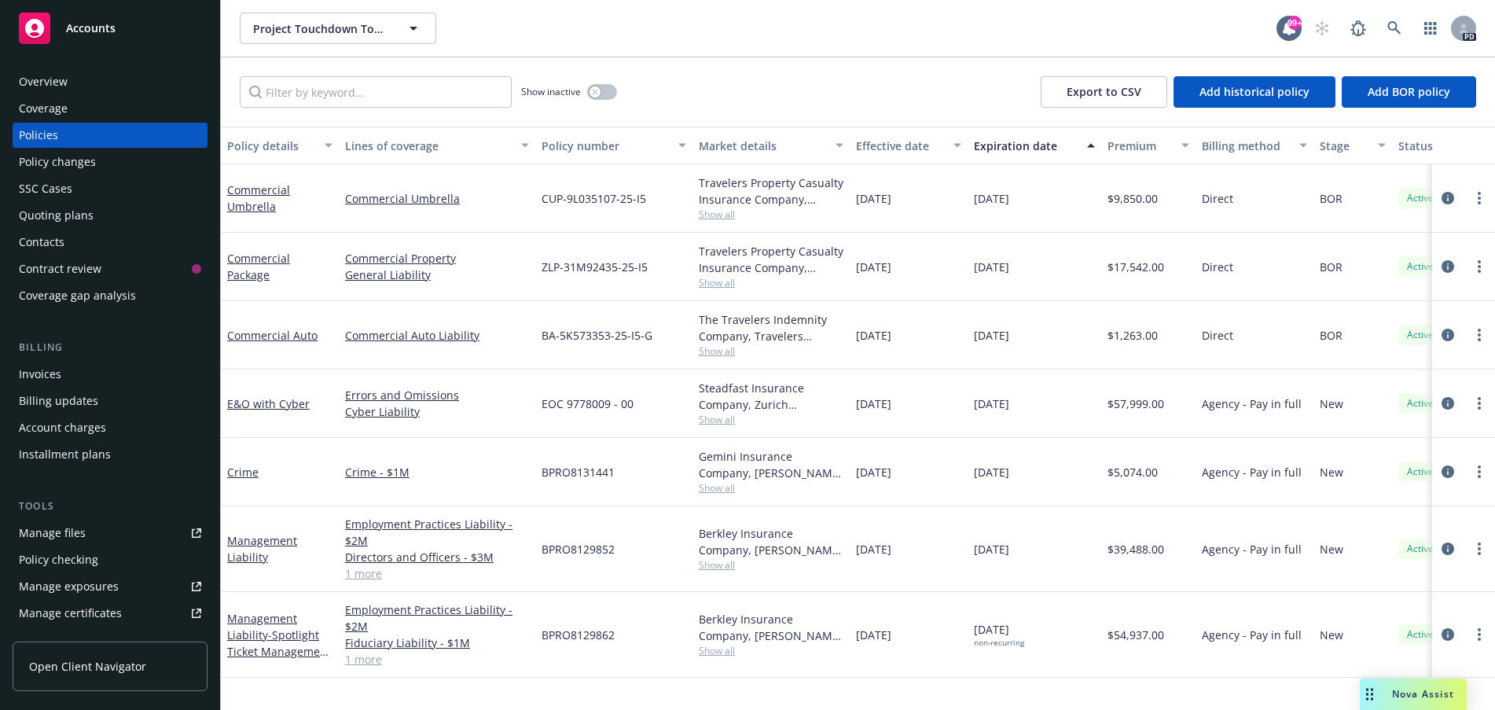
click at [23, 79] on div "Overview" at bounding box center [43, 81] width 49 height 25
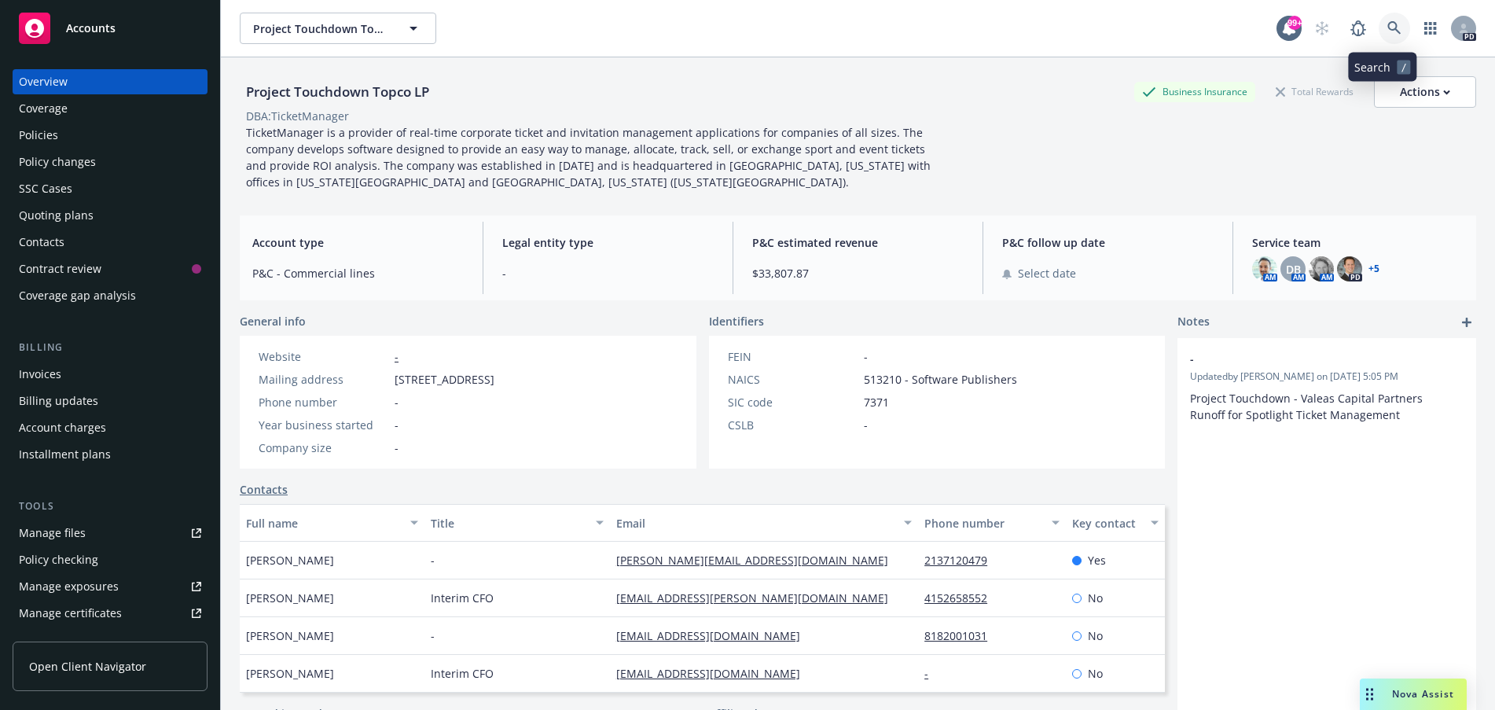
click at [1387, 24] on icon at bounding box center [1394, 28] width 14 height 14
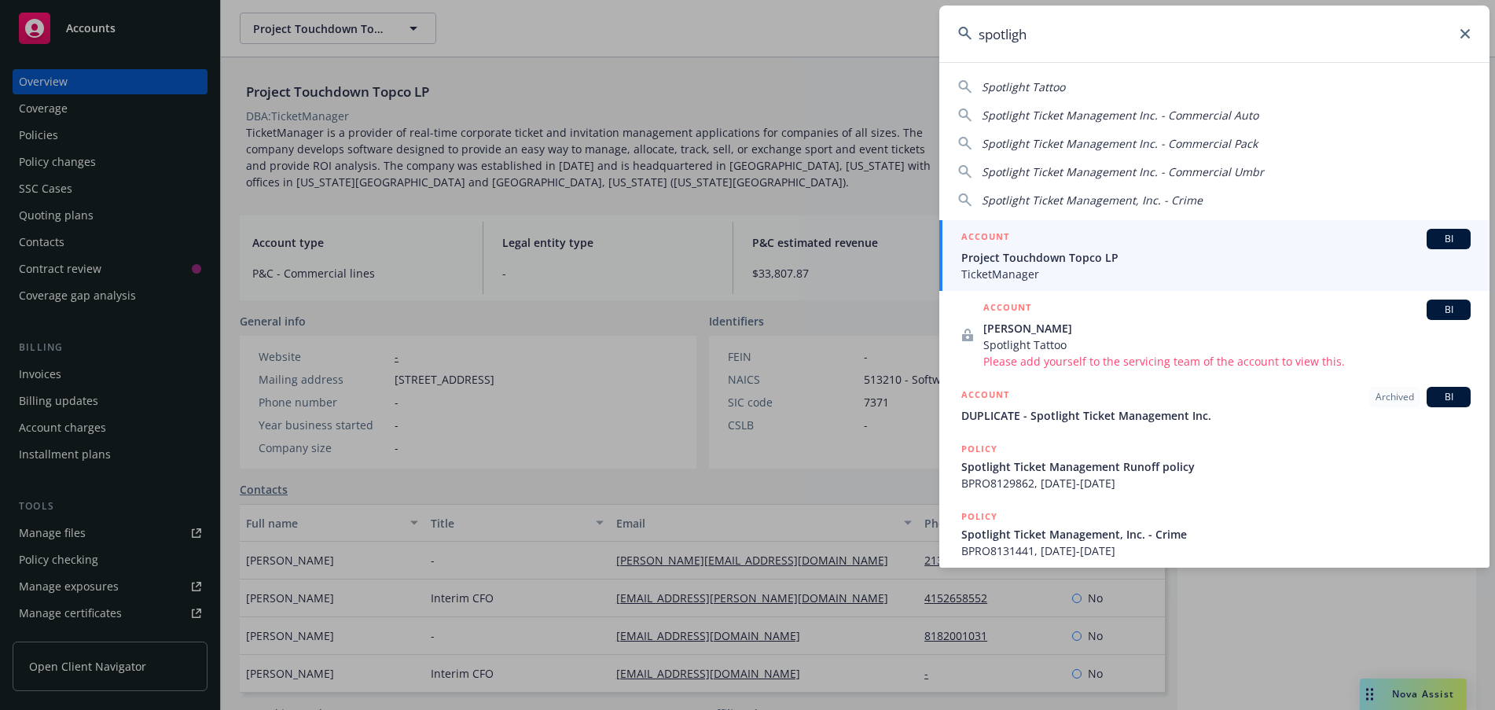
type input "spotlight"
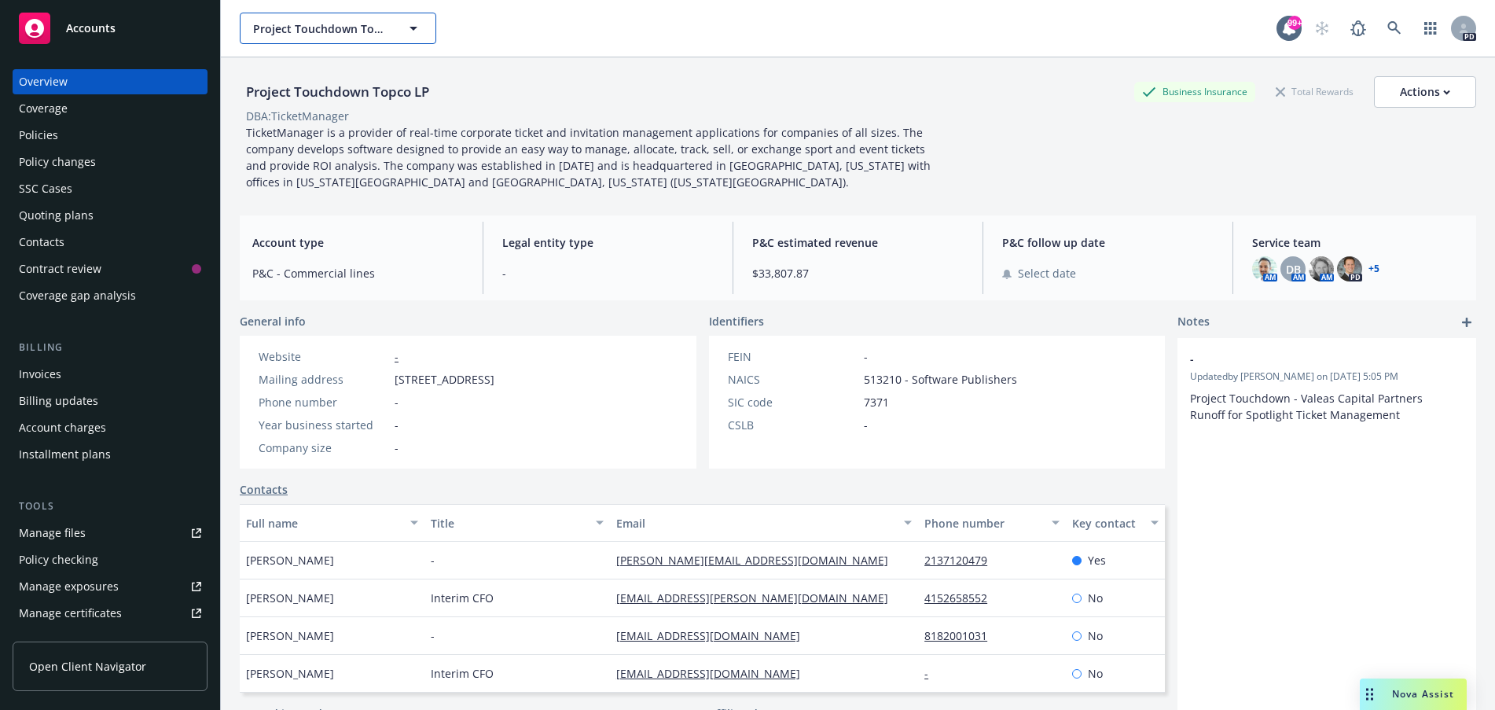
click at [413, 29] on icon "button" at bounding box center [413, 29] width 8 height 4
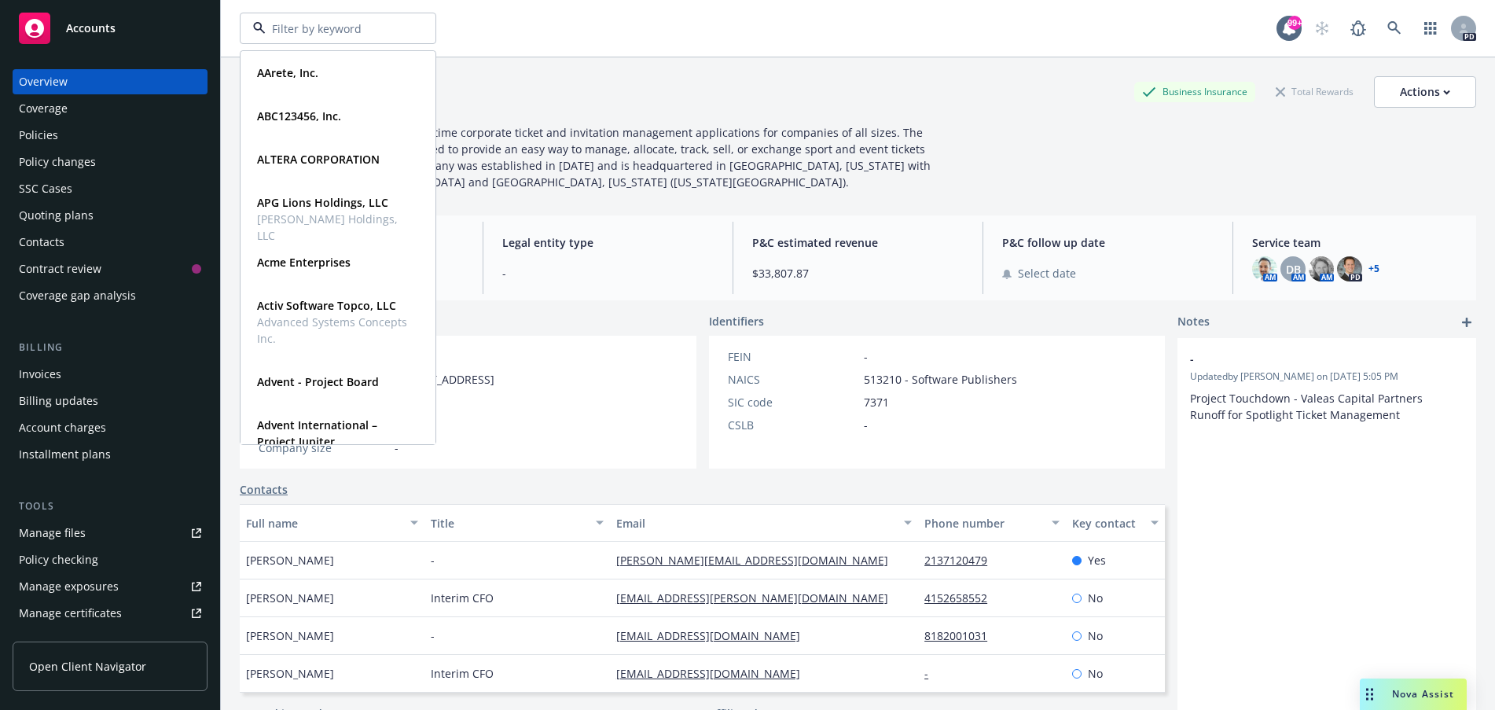
scroll to position [157, 0]
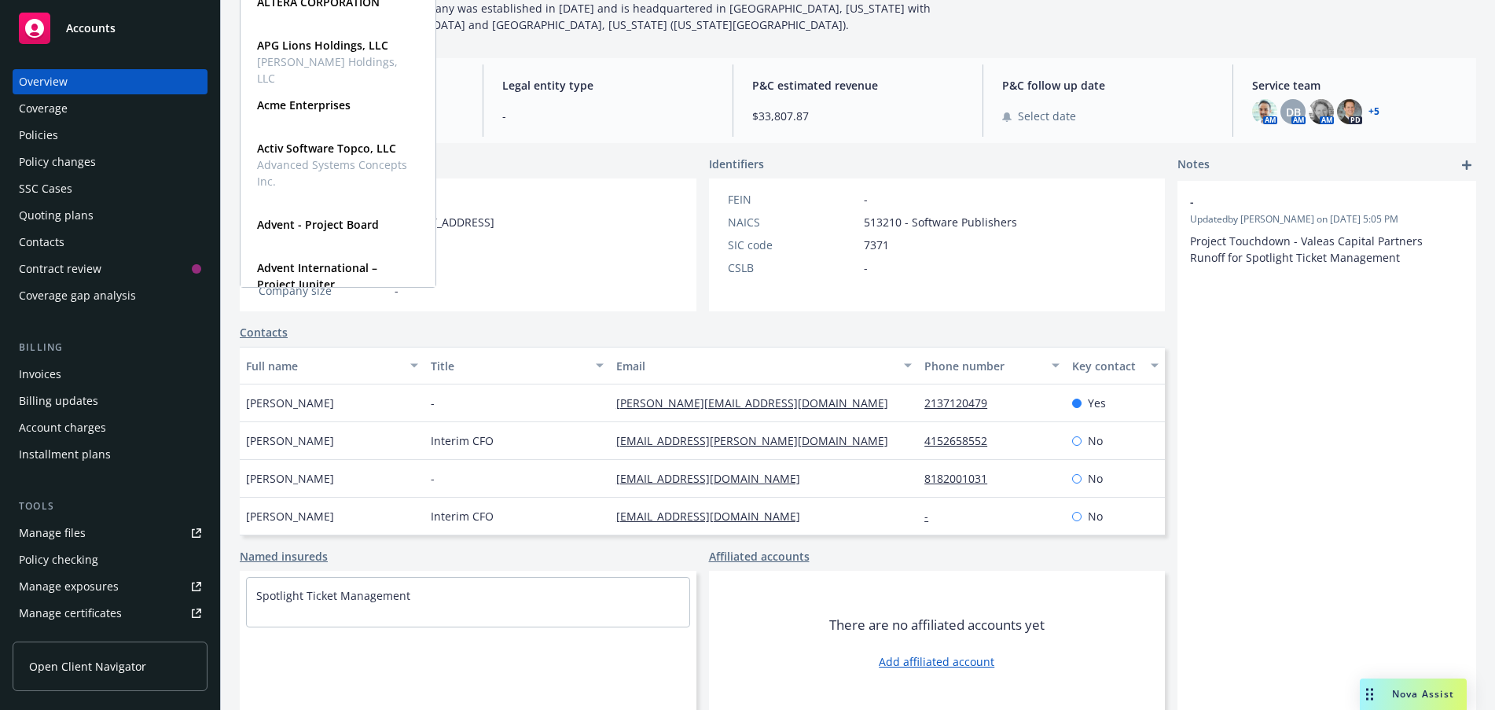
drag, startPoint x: 1279, startPoint y: 403, endPoint x: 1270, endPoint y: 402, distance: 8.7
click at [1276, 403] on div "- Updated by [PERSON_NAME] on [DATE] 5:05 PM Project Touchdown - Valeas Capital…" at bounding box center [1326, 448] width 299 height 534
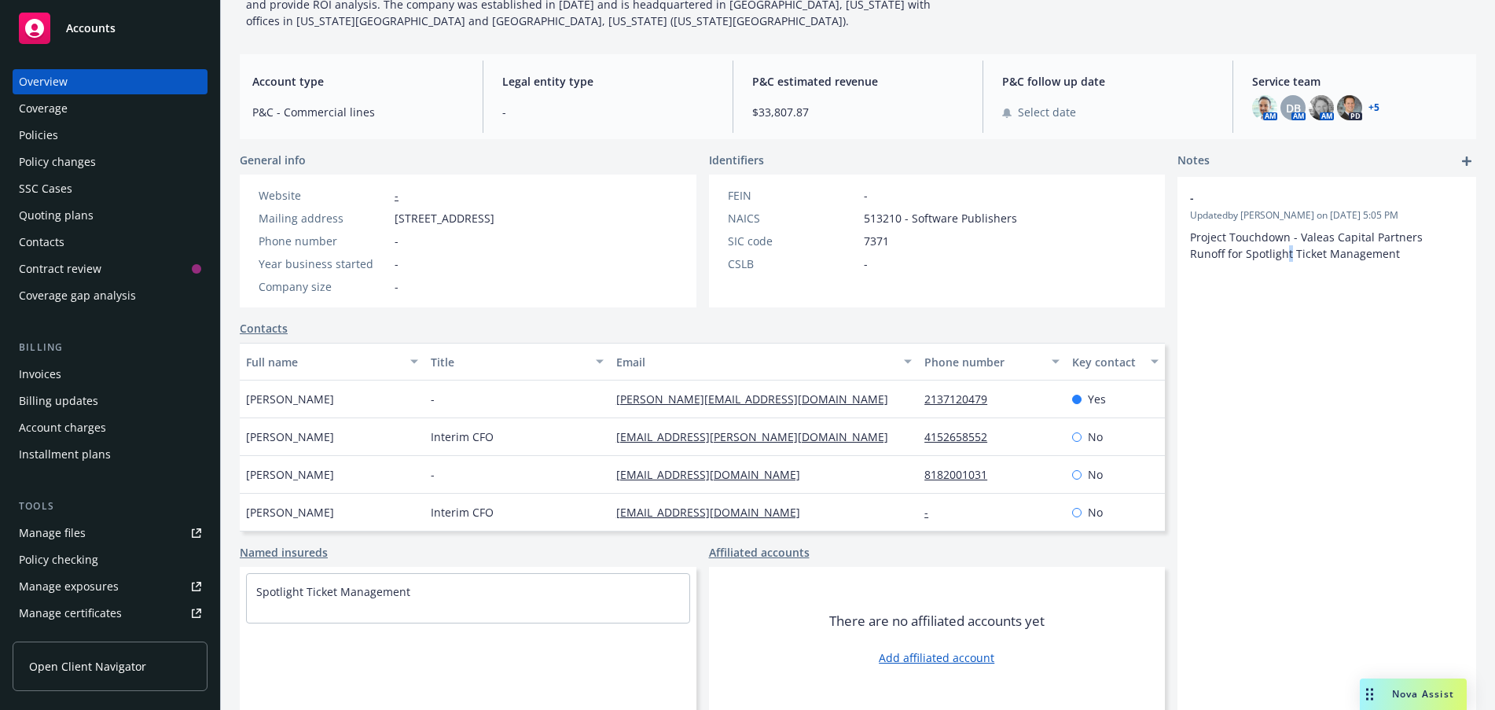
scroll to position [162, 0]
click at [747, 556] on link "Affiliated accounts" at bounding box center [759, 551] width 101 height 17
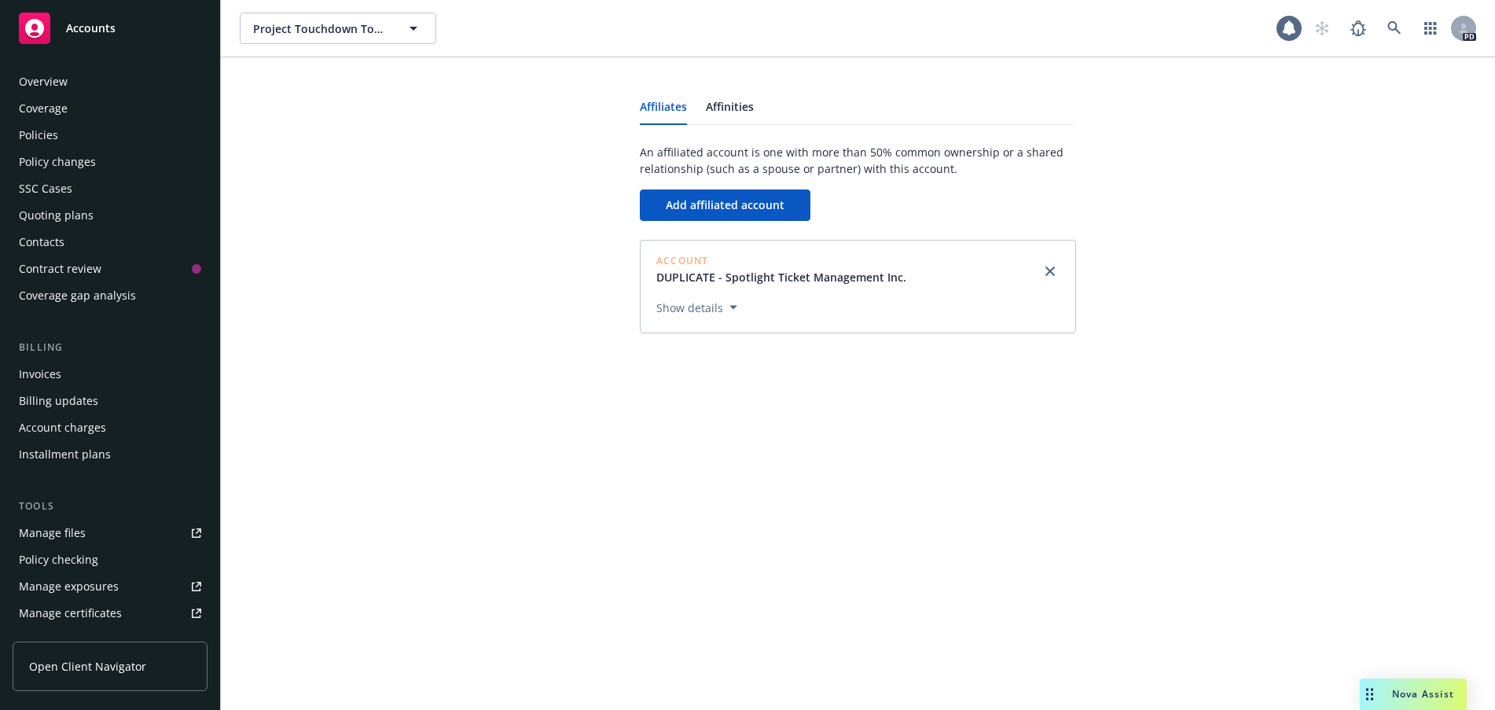
scroll to position [314, 0]
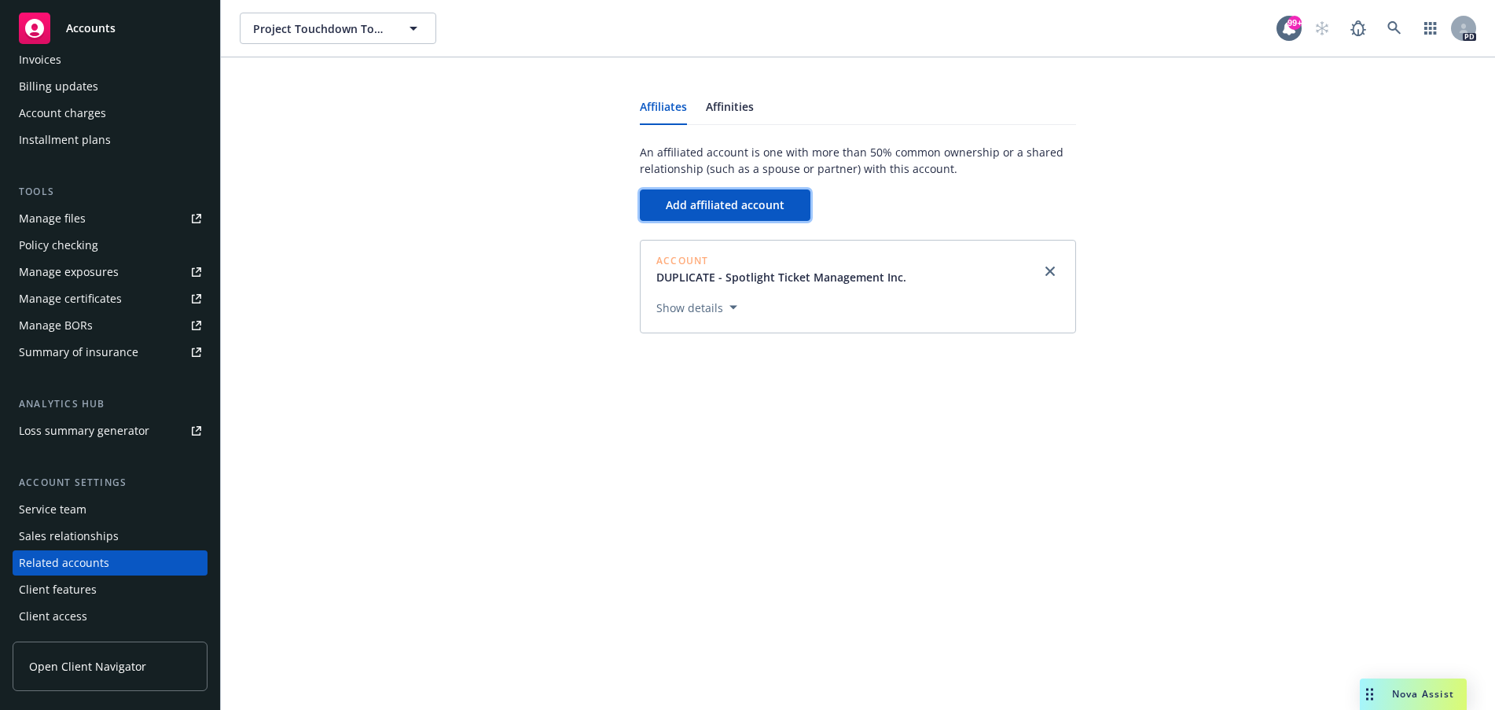
drag, startPoint x: 750, startPoint y: 201, endPoint x: 516, endPoint y: 238, distance: 236.3
click at [516, 238] on div "Affiliates Affinities An affiliated account is one with more than 50% common ow…" at bounding box center [858, 204] width 1236 height 257
click at [733, 308] on icon "button" at bounding box center [733, 307] width 8 height 5
click at [733, 204] on span "Add affiliated account" at bounding box center [725, 204] width 119 height 15
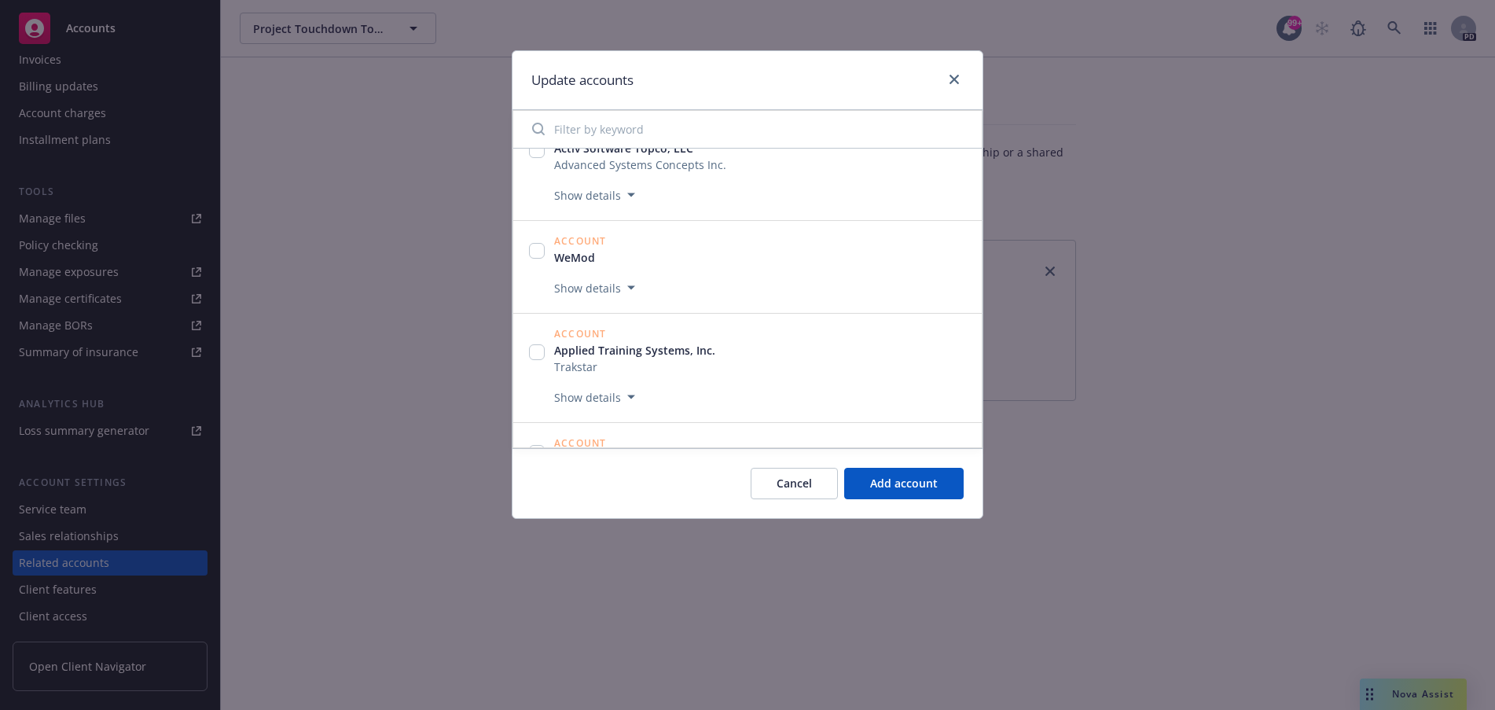
scroll to position [8253, 0]
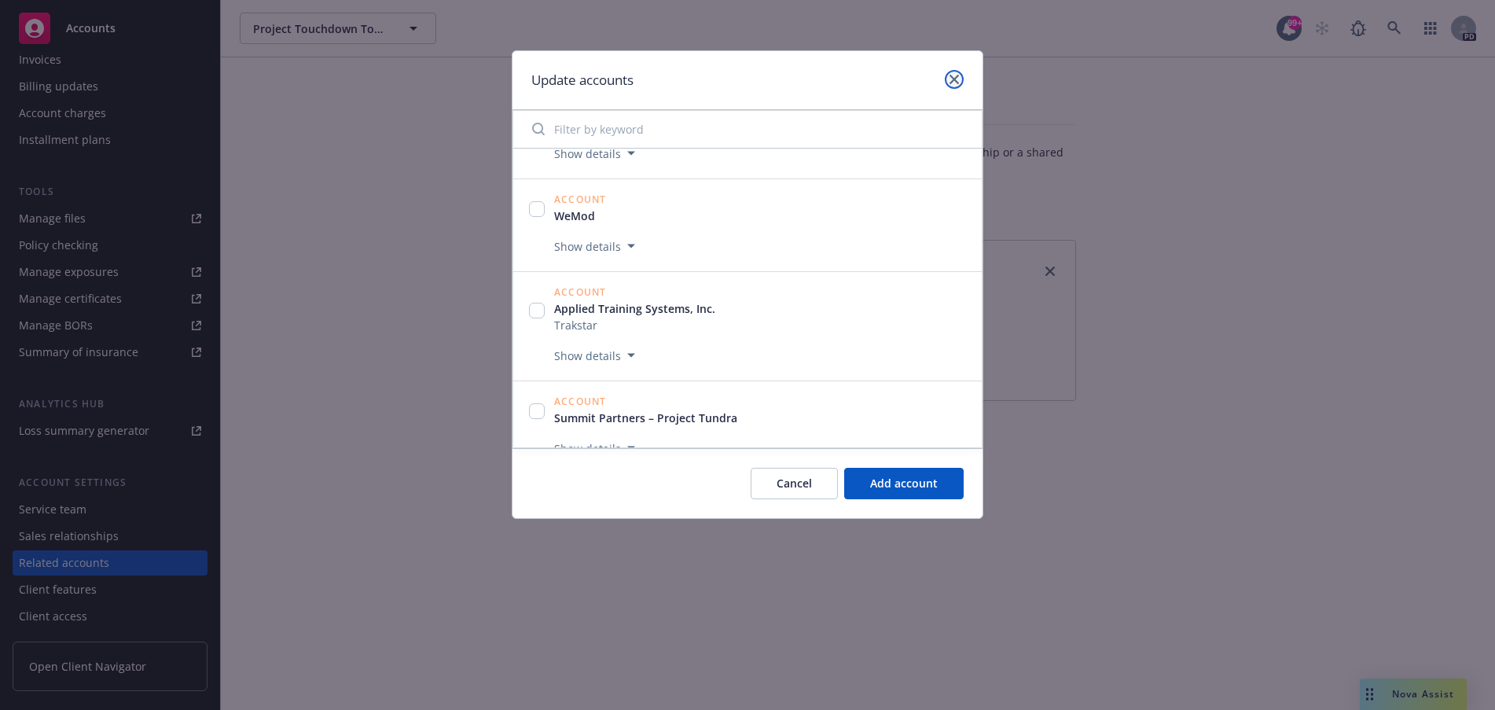
click at [956, 80] on icon "close" at bounding box center [953, 79] width 9 height 9
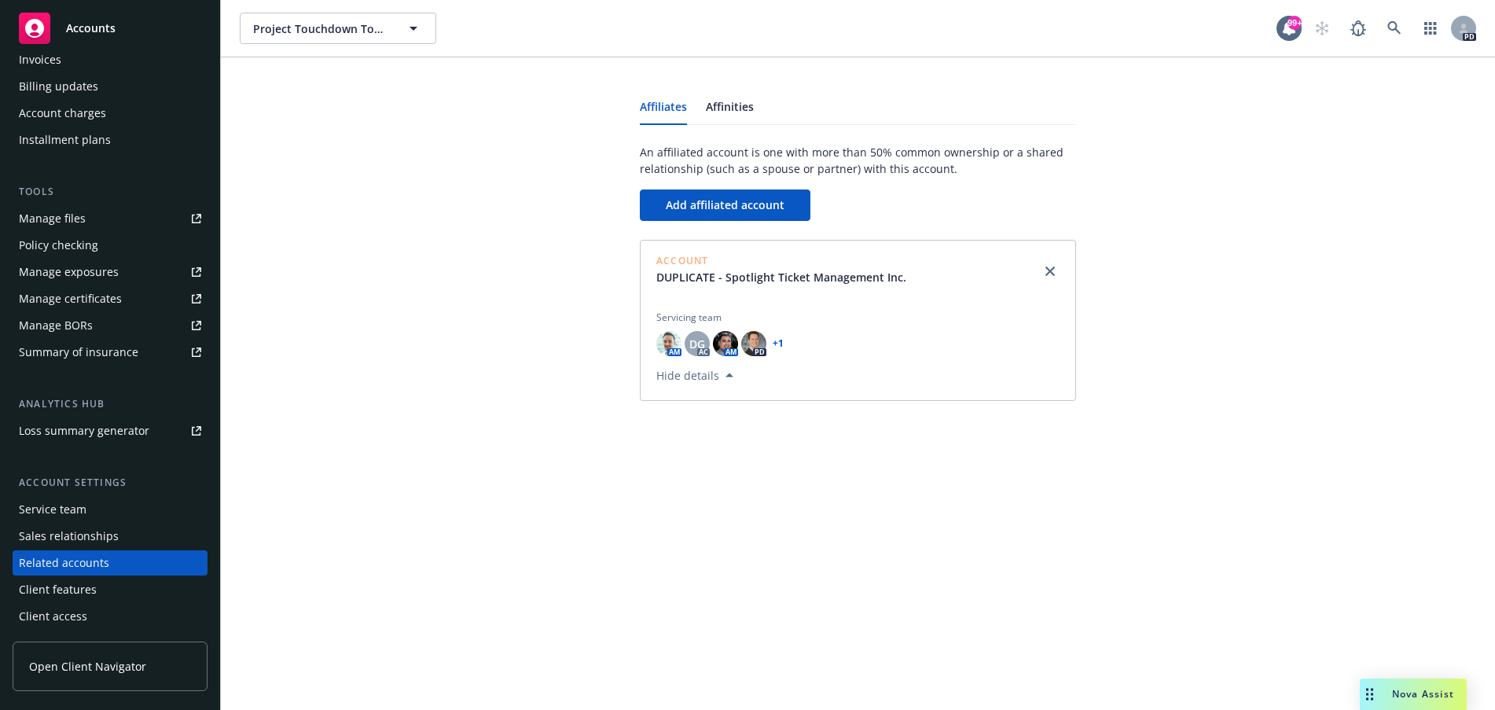
click at [458, 413] on div "Affiliates Affinities An affiliated account is one with more than 50% common ow…" at bounding box center [858, 238] width 1274 height 362
